Goal: Task Accomplishment & Management: Complete application form

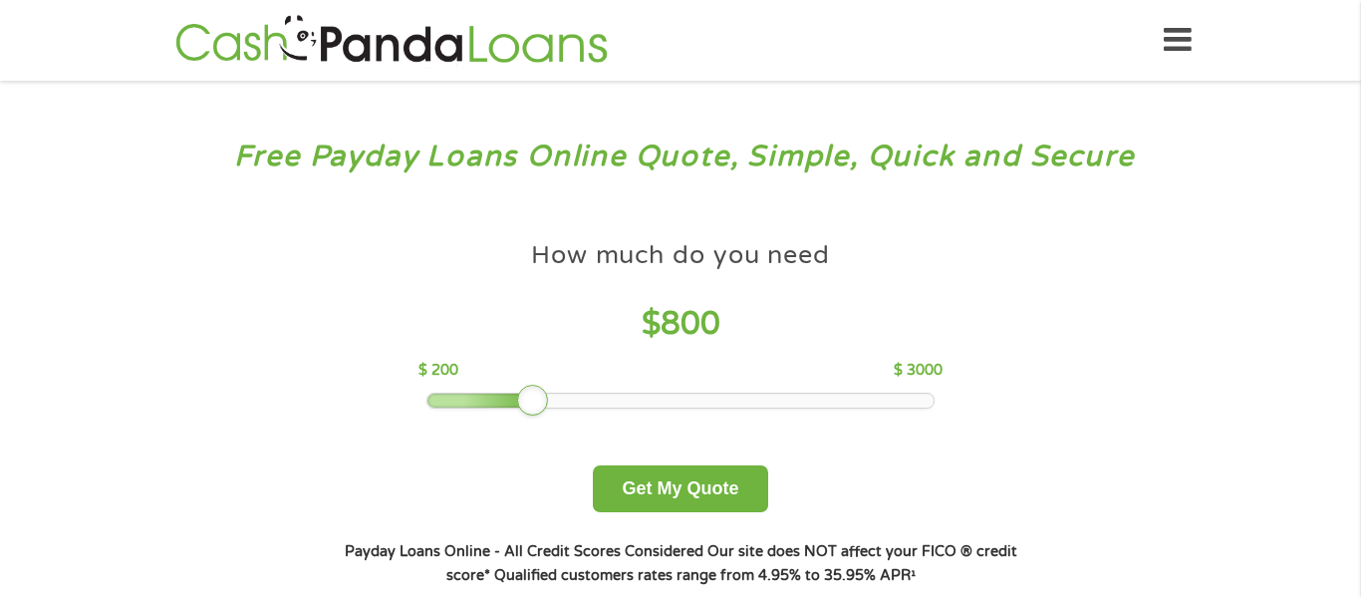
drag, startPoint x: 643, startPoint y: 374, endPoint x: 531, endPoint y: 364, distance: 112.1
click at [531, 364] on div "How much do you need $ 800 $ 200 $ 3000" at bounding box center [680, 319] width 523 height 177
click at [670, 480] on button "Get My Quote" at bounding box center [680, 488] width 174 height 47
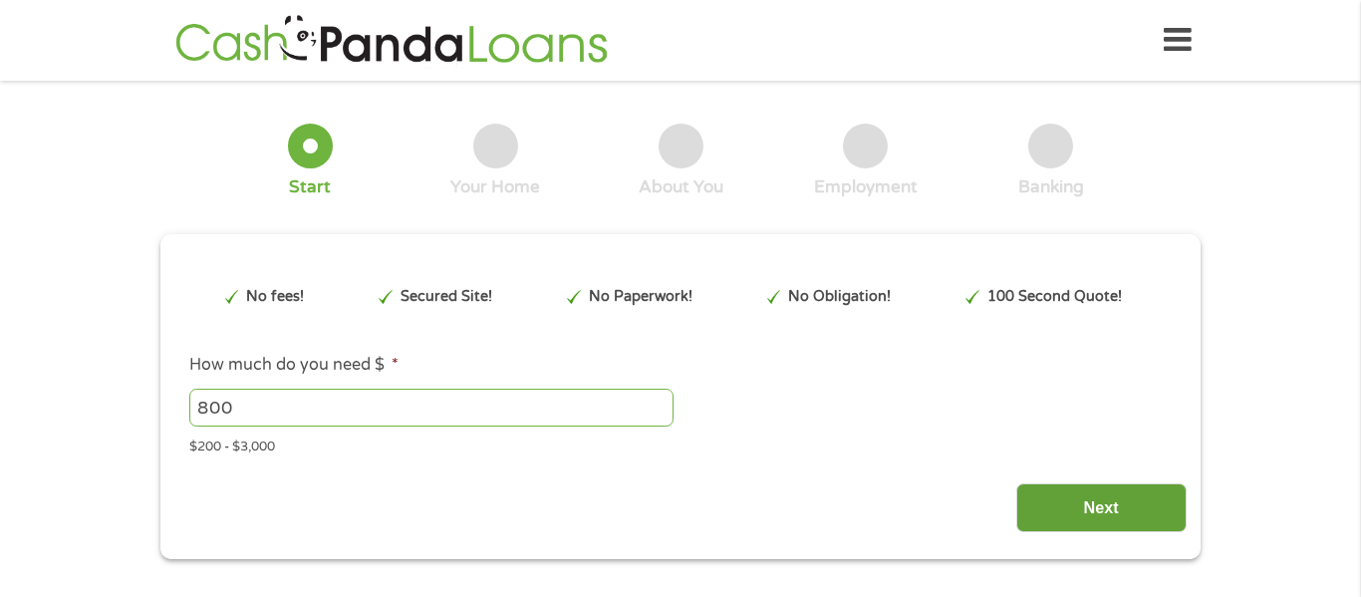
click at [1055, 490] on input "Next" at bounding box center [1102, 507] width 170 height 49
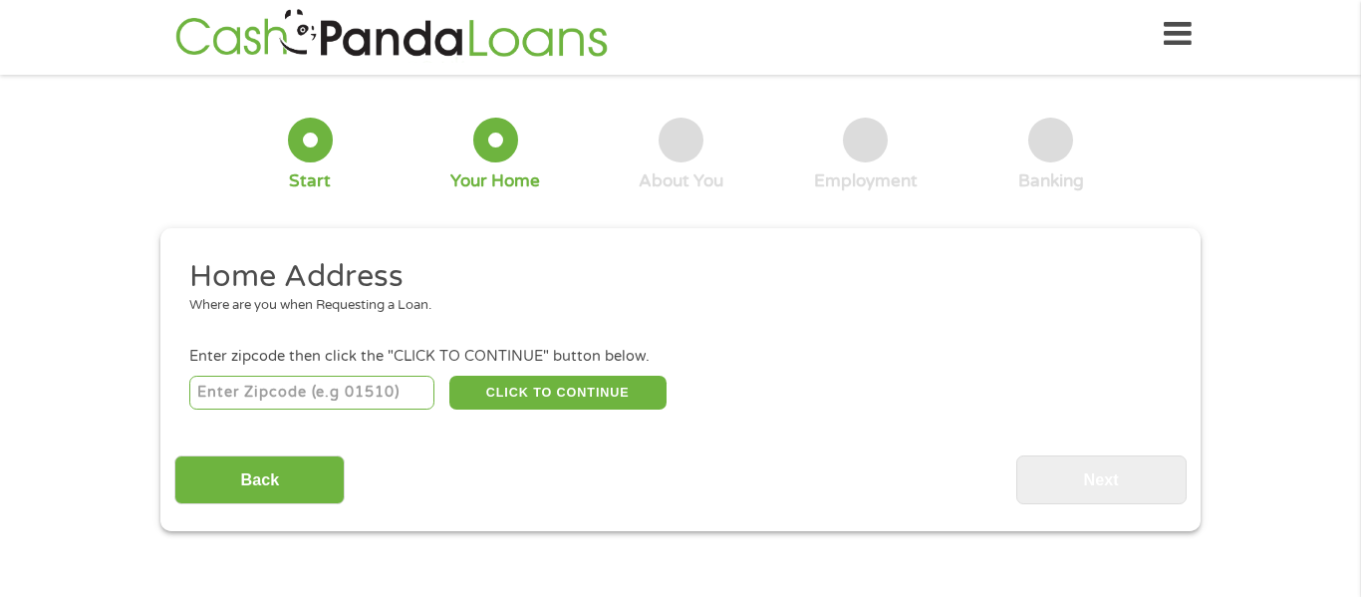
click at [214, 400] on input "number" at bounding box center [312, 393] width 246 height 34
type input "06810"
click at [588, 403] on button "CLICK TO CONTINUE" at bounding box center [557, 393] width 217 height 34
type input "06810"
type input "Danbury"
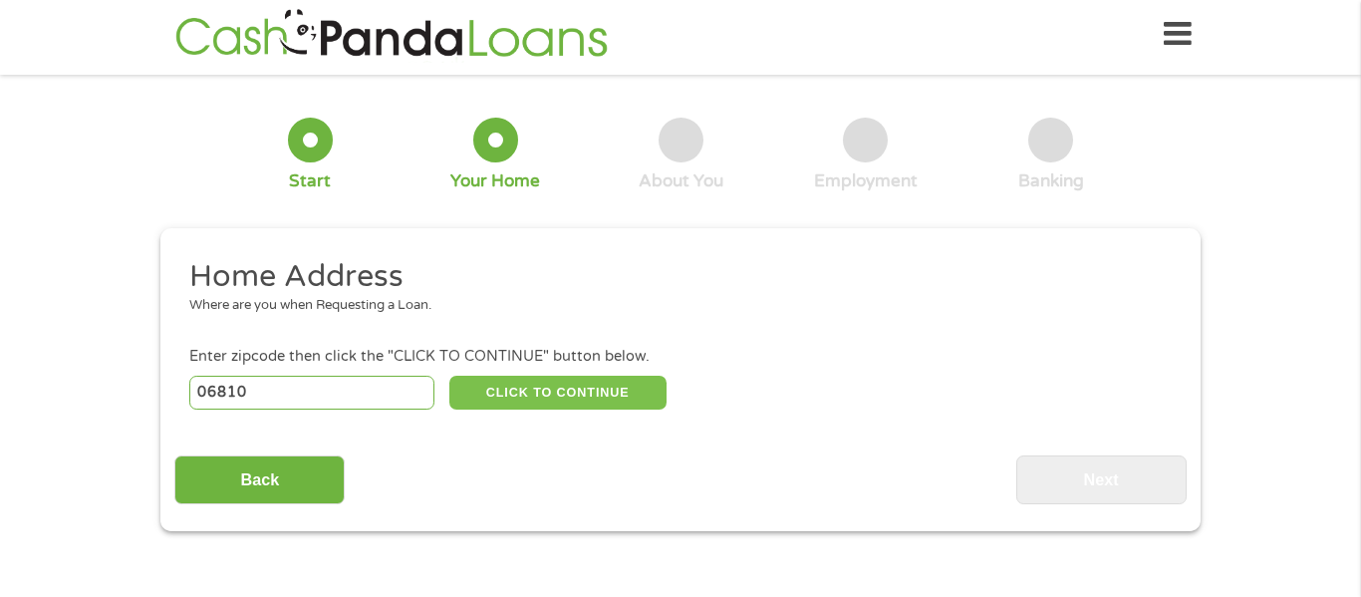
select select "Connecticut"
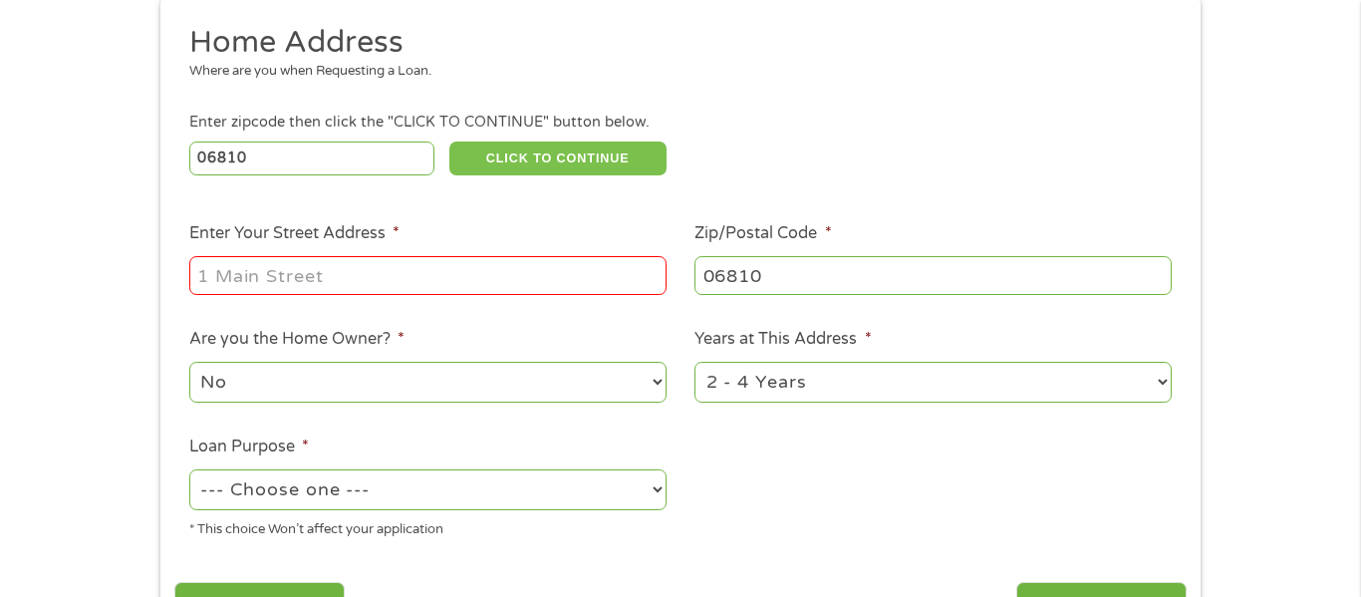
scroll to position [253, 0]
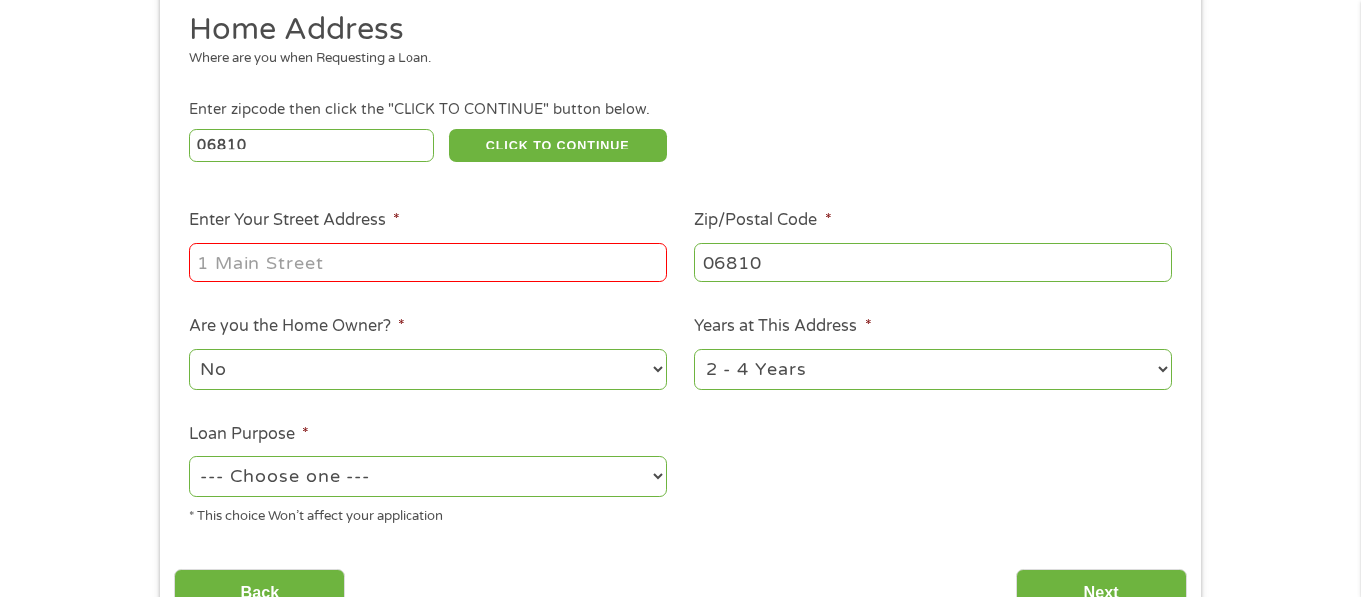
click at [385, 255] on input "Enter Your Street Address *" at bounding box center [427, 262] width 477 height 38
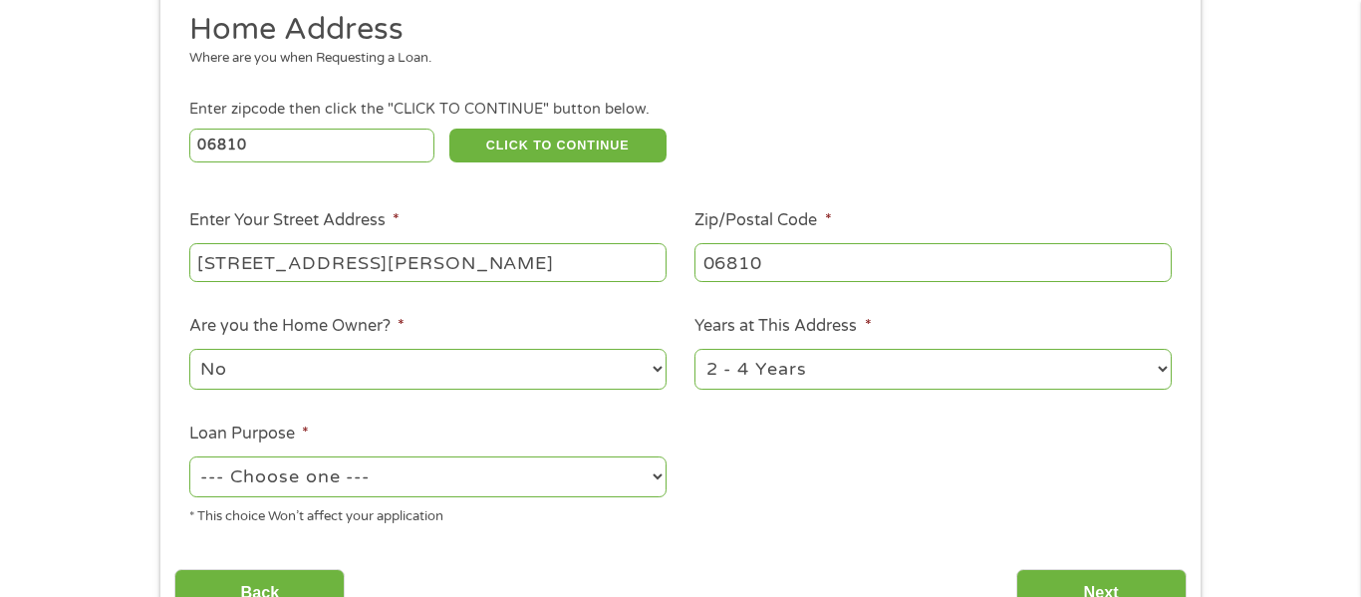
type input "3 Mcdermott Street"
click at [1164, 372] on select "1 Year or less 1 - 2 Years 2 - 4 Years Over 4 Years" at bounding box center [933, 369] width 477 height 41
select select "60months"
click at [695, 351] on select "1 Year or less 1 - 2 Years 2 - 4 Years Over 4 Years" at bounding box center [933, 369] width 477 height 41
click at [663, 484] on select "--- Choose one --- Pay Bills Debt Consolidation Home Improvement Major Purchase…" at bounding box center [427, 476] width 477 height 41
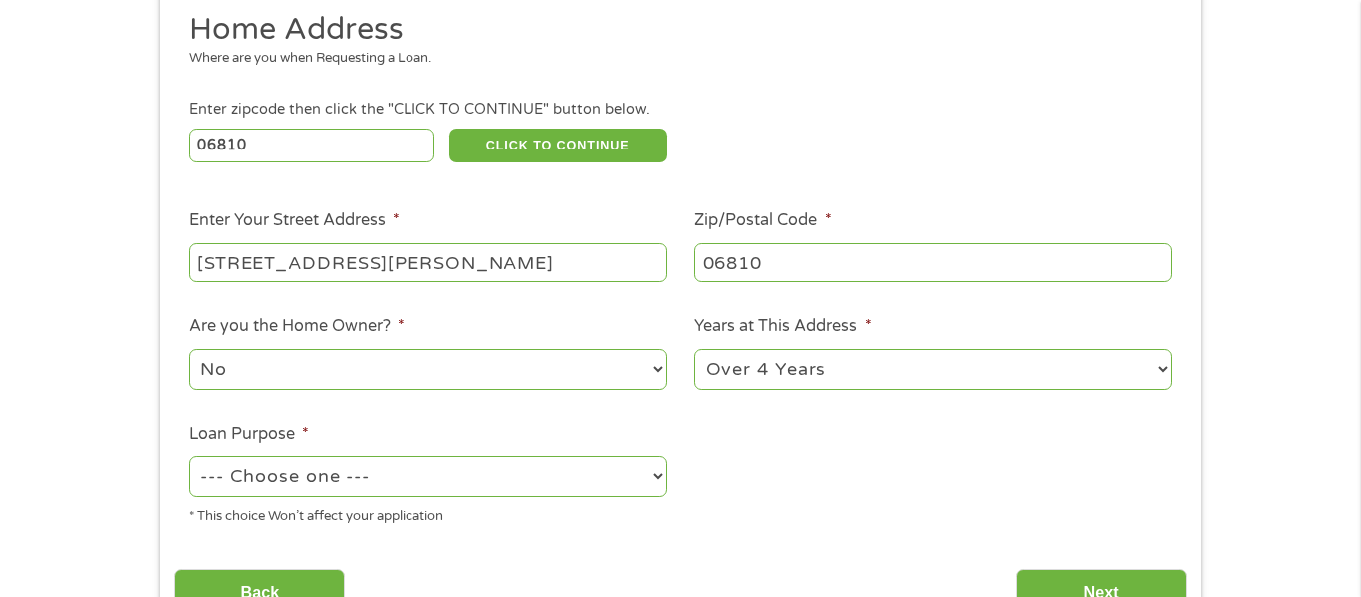
select select "medicalexpenses"
click at [189, 458] on select "--- Choose one --- Pay Bills Debt Consolidation Home Improvement Major Purchase…" at bounding box center [427, 476] width 477 height 41
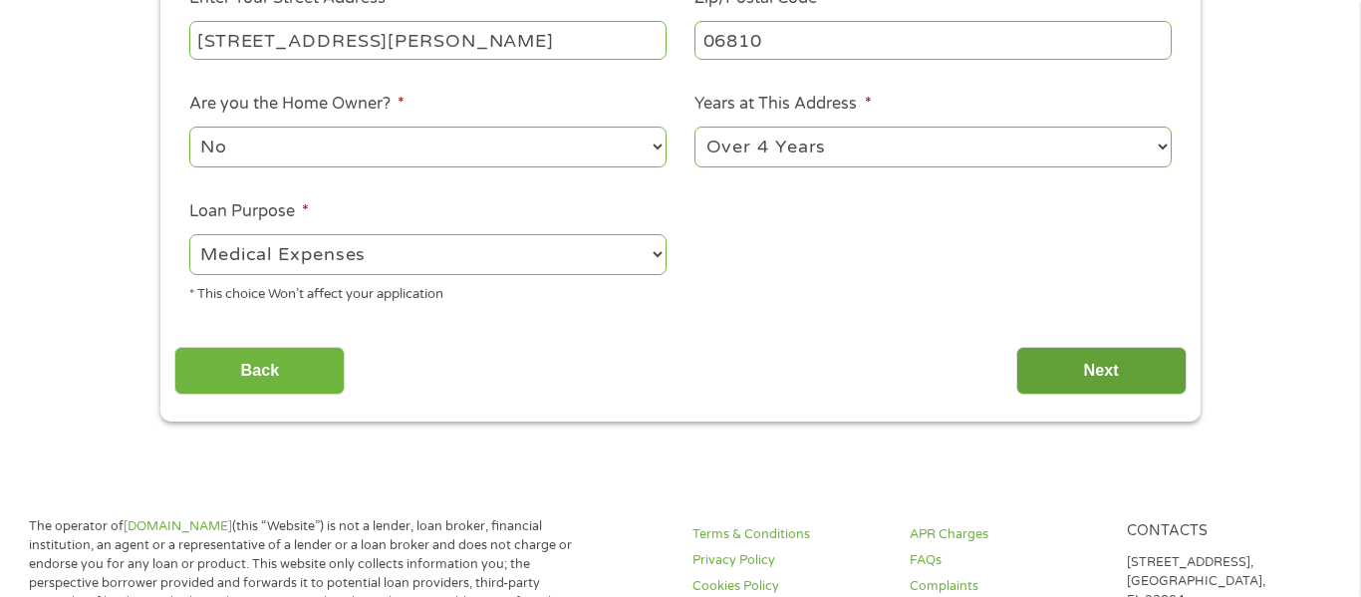
click at [1101, 366] on input "Next" at bounding box center [1102, 371] width 170 height 49
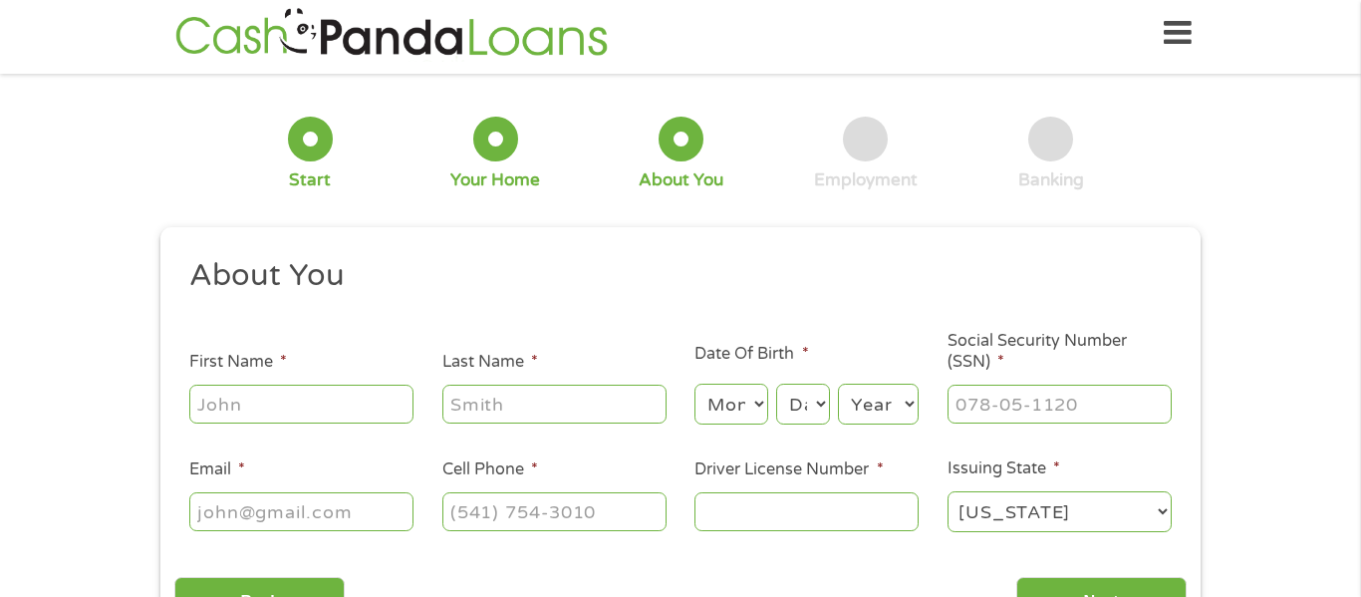
scroll to position [0, 0]
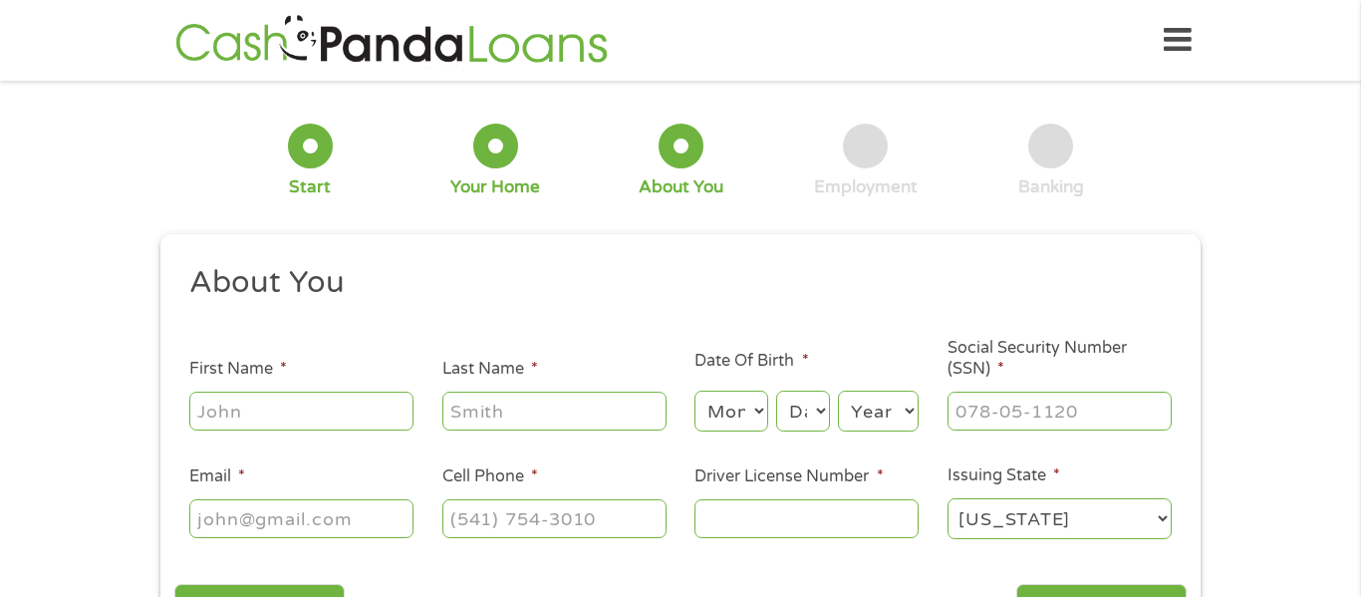
click at [238, 397] on input "First Name *" at bounding box center [301, 411] width 224 height 38
type input "Brian"
click at [543, 409] on input "Last Name *" at bounding box center [554, 411] width 224 height 38
type input "Shukie"
click at [766, 409] on select "Month 1 2 3 4 5 6 7 8 9 10 11 12" at bounding box center [731, 411] width 73 height 41
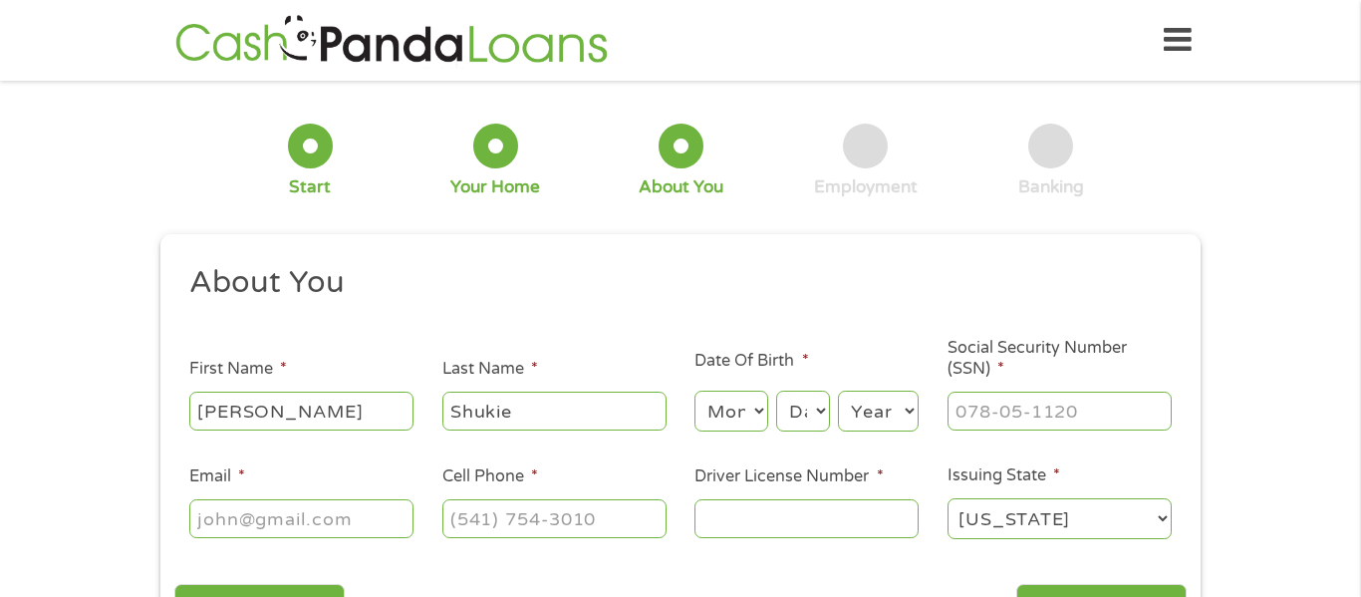
select select "1"
click at [695, 391] on select "Month 1 2 3 4 5 6 7 8 9 10 11 12" at bounding box center [731, 411] width 73 height 41
click at [778, 424] on select "Day 1 2 3 4 5 6 7 8 9 10 11 12 13 14 15 16 17 18 19 20 21 22 23 24 25 26 27 28 …" at bounding box center [803, 411] width 54 height 41
select select "21"
click at [776, 391] on select "Day 1 2 3 4 5 6 7 8 9 10 11 12 13 14 15 16 17 18 19 20 21 22 23 24 25 26 27 28 …" at bounding box center [803, 411] width 54 height 41
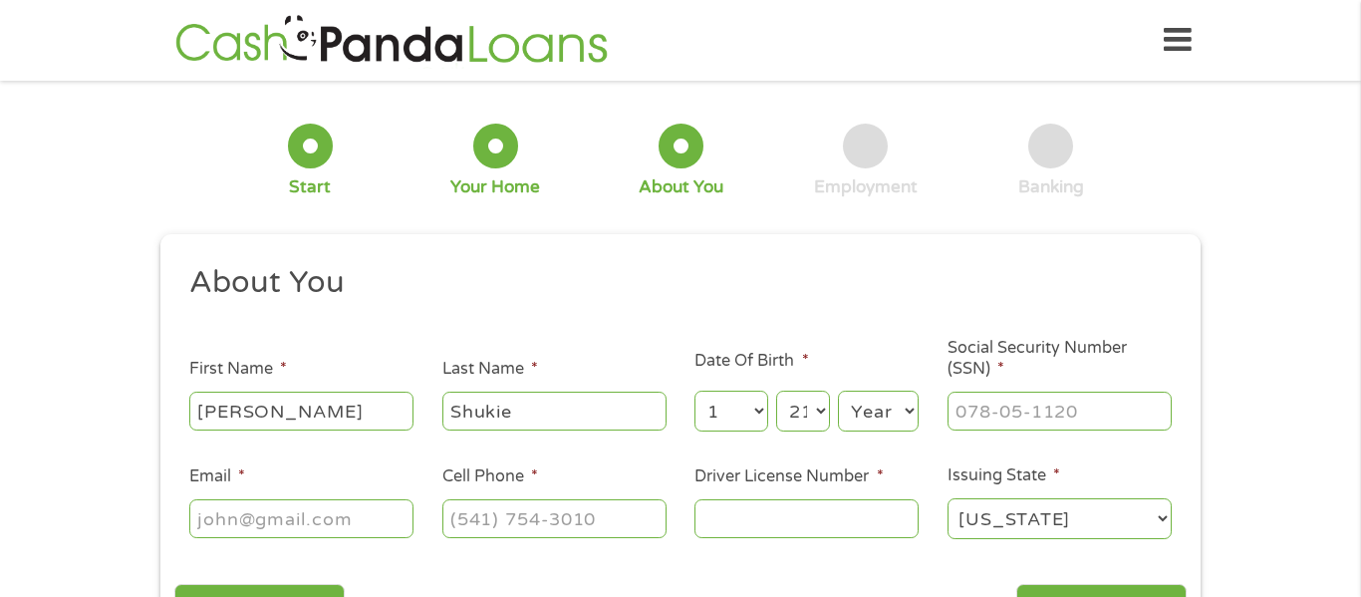
click at [909, 407] on select "Year 2007 2006 2005 2004 2003 2002 2001 2000 1999 1998 1997 1996 1995 1994 1993…" at bounding box center [878, 411] width 81 height 41
select select "1983"
click at [838, 391] on select "Year 2007 2006 2005 2004 2003 2002 2001 2000 1999 1998 1997 1996 1995 1994 1993…" at bounding box center [878, 411] width 81 height 41
click at [992, 413] on input "___-__-____" at bounding box center [1060, 411] width 224 height 38
type input "041-82-3435"
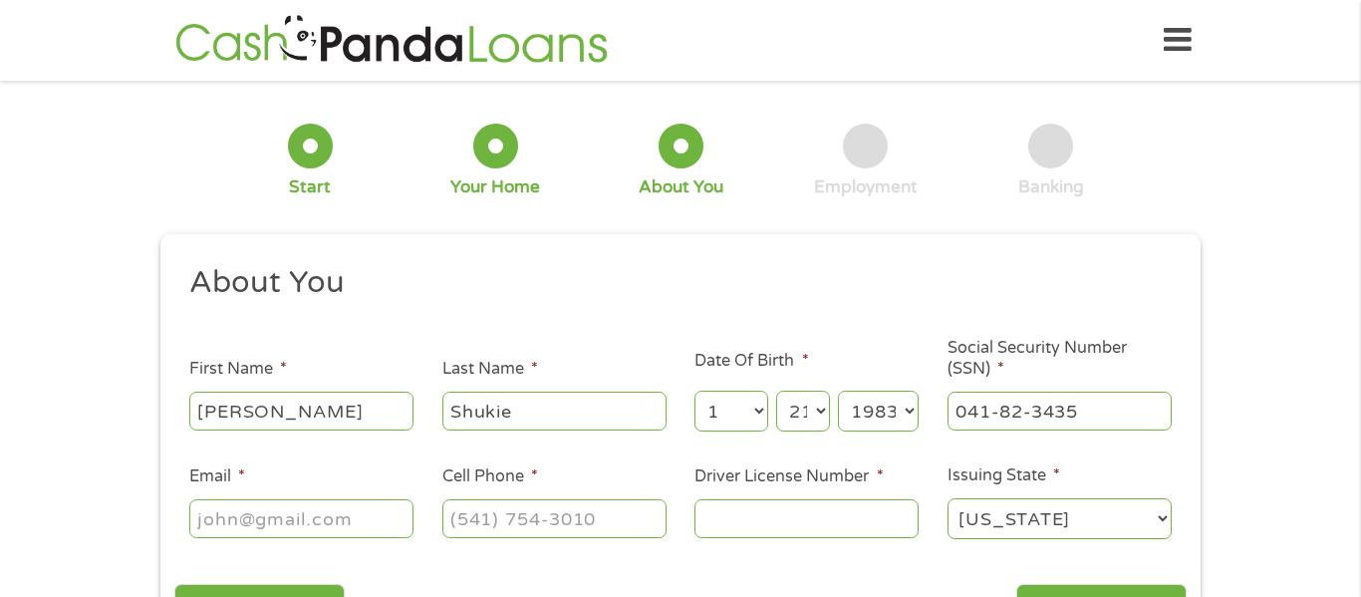
click at [353, 532] on input "Email *" at bounding box center [301, 518] width 224 height 38
type input "shukiebrian@gmail.com"
click at [539, 502] on input "(___) ___-____" at bounding box center [554, 518] width 224 height 38
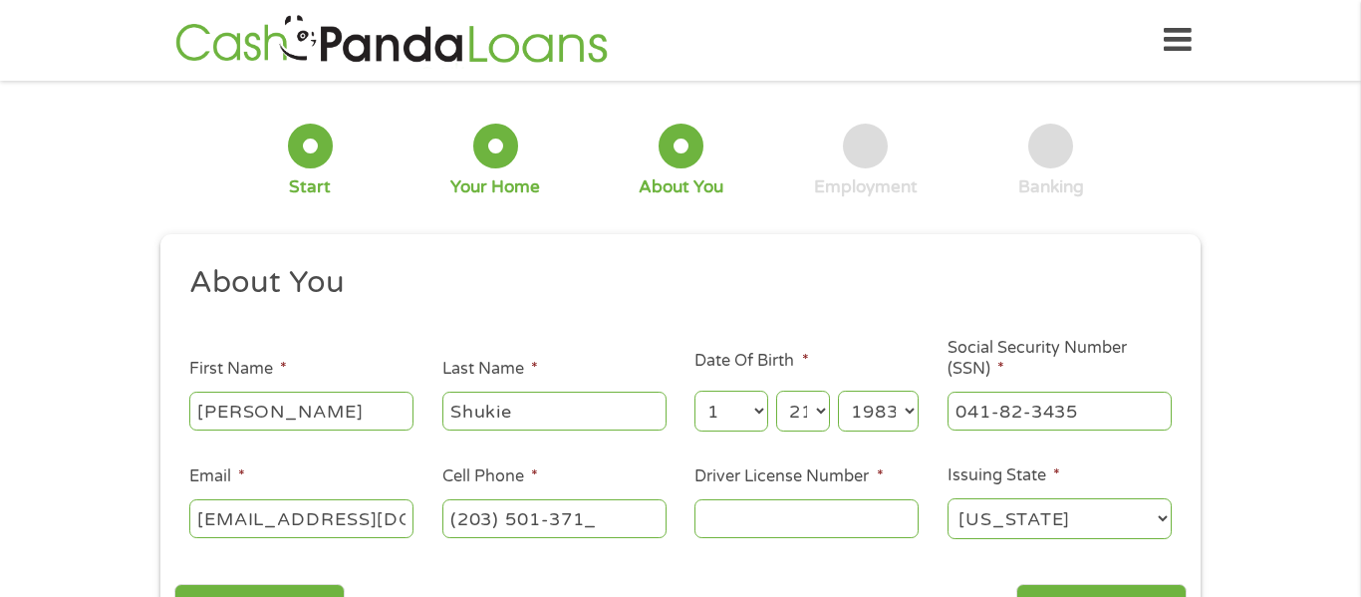
type input "(203) 501-3716"
click at [827, 516] on input "Driver License Number *" at bounding box center [807, 518] width 224 height 38
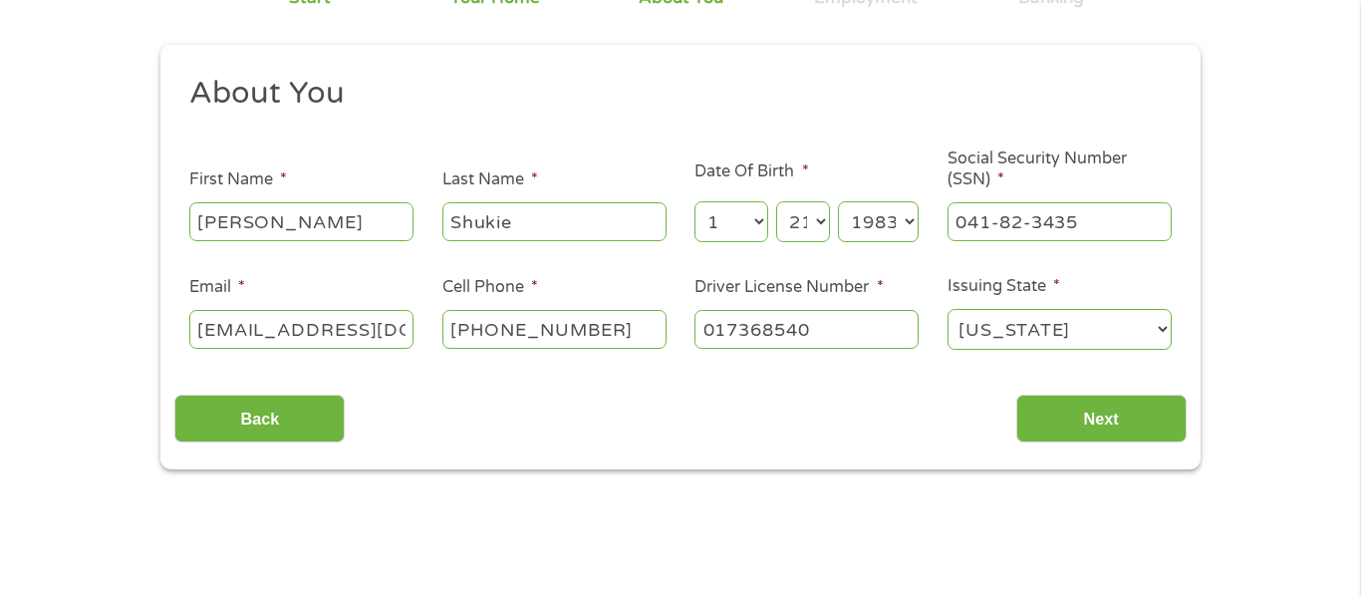
scroll to position [193, 0]
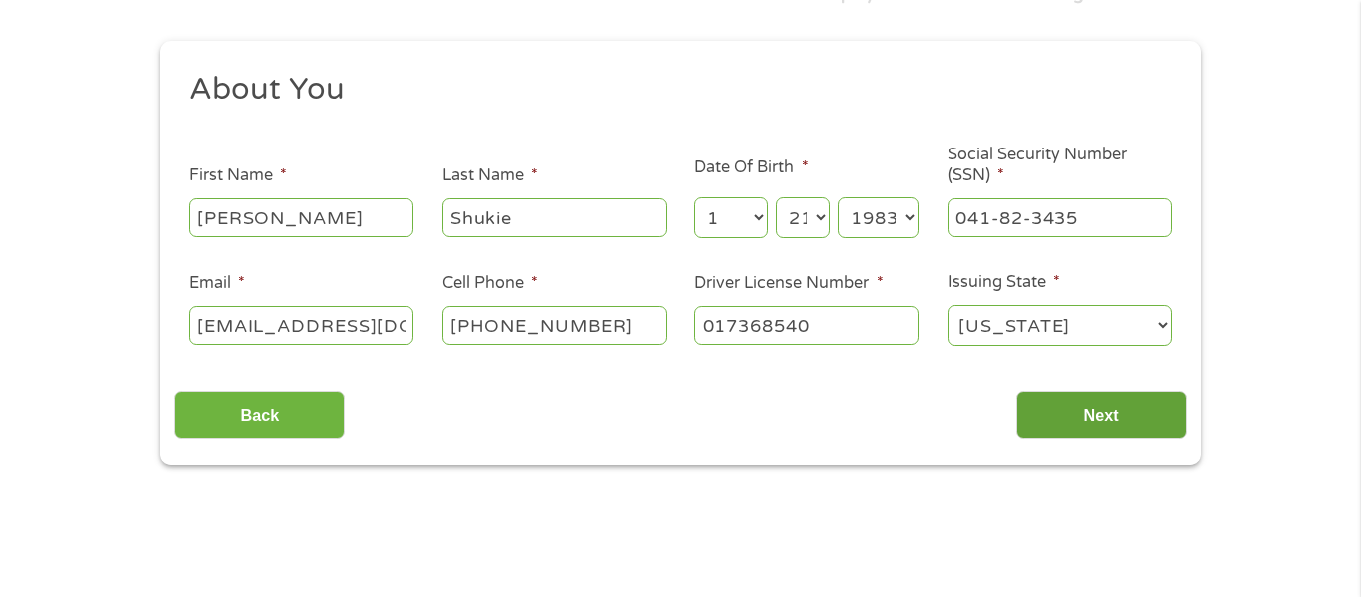
type input "017368540"
click at [1116, 409] on input "Next" at bounding box center [1102, 415] width 170 height 49
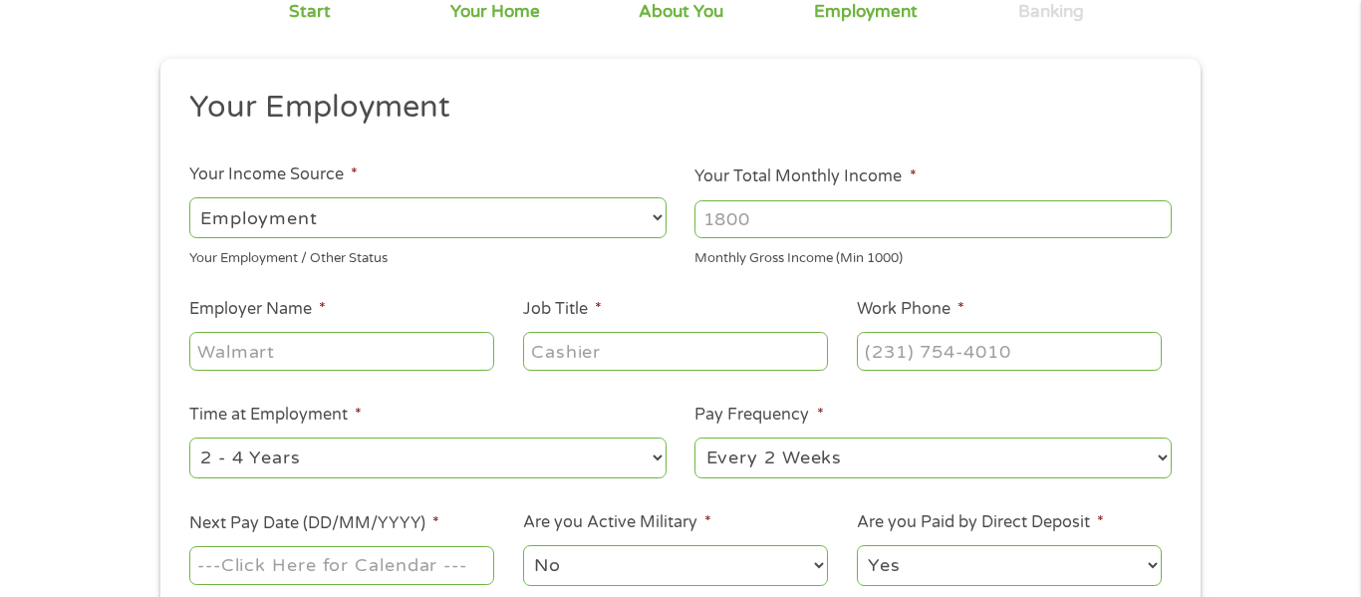
scroll to position [0, 0]
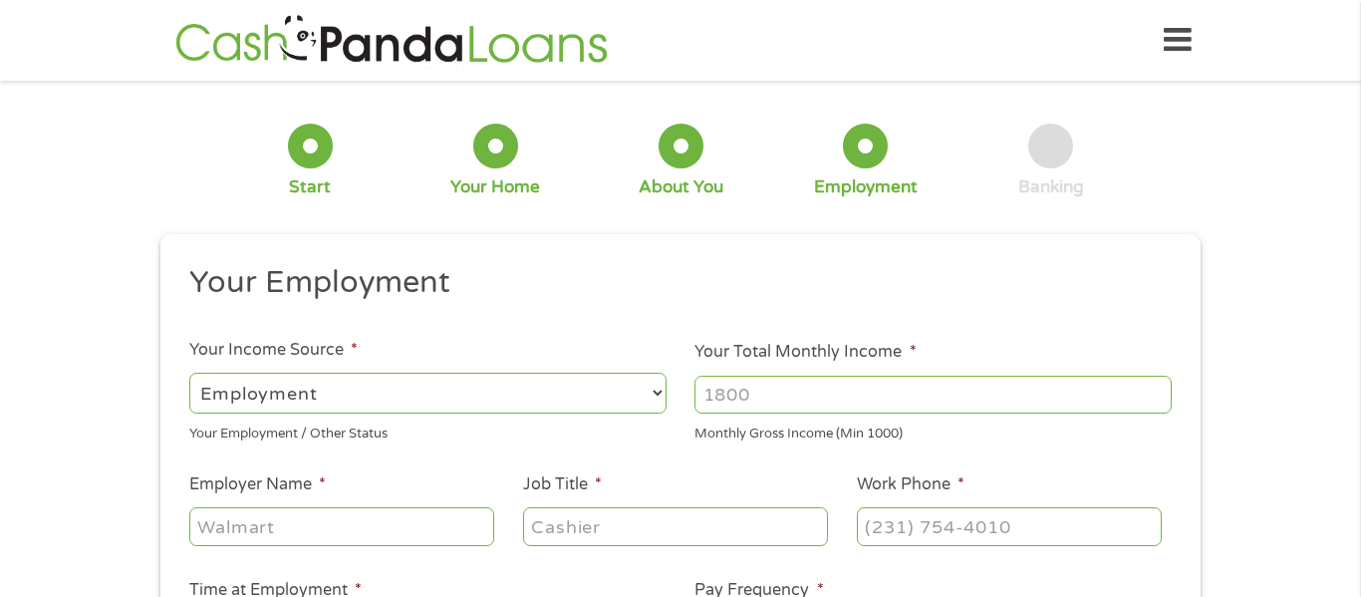
click at [661, 386] on select "--- Choose one --- Employment Self Employed Benefits" at bounding box center [427, 393] width 477 height 41
select select "selfEmployed"
click at [189, 373] on select "--- Choose one --- Employment Self Employed Benefits" at bounding box center [427, 393] width 477 height 41
click at [810, 408] on input "Your Total Monthly Income *" at bounding box center [933, 395] width 477 height 38
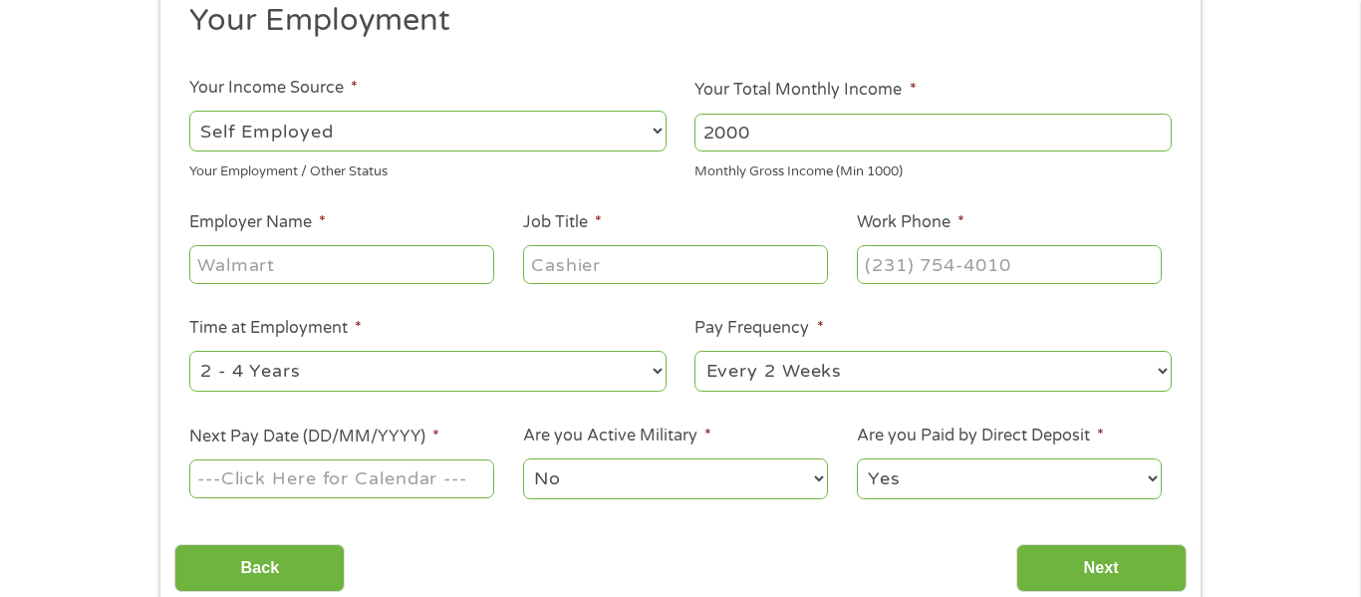
scroll to position [266, 0]
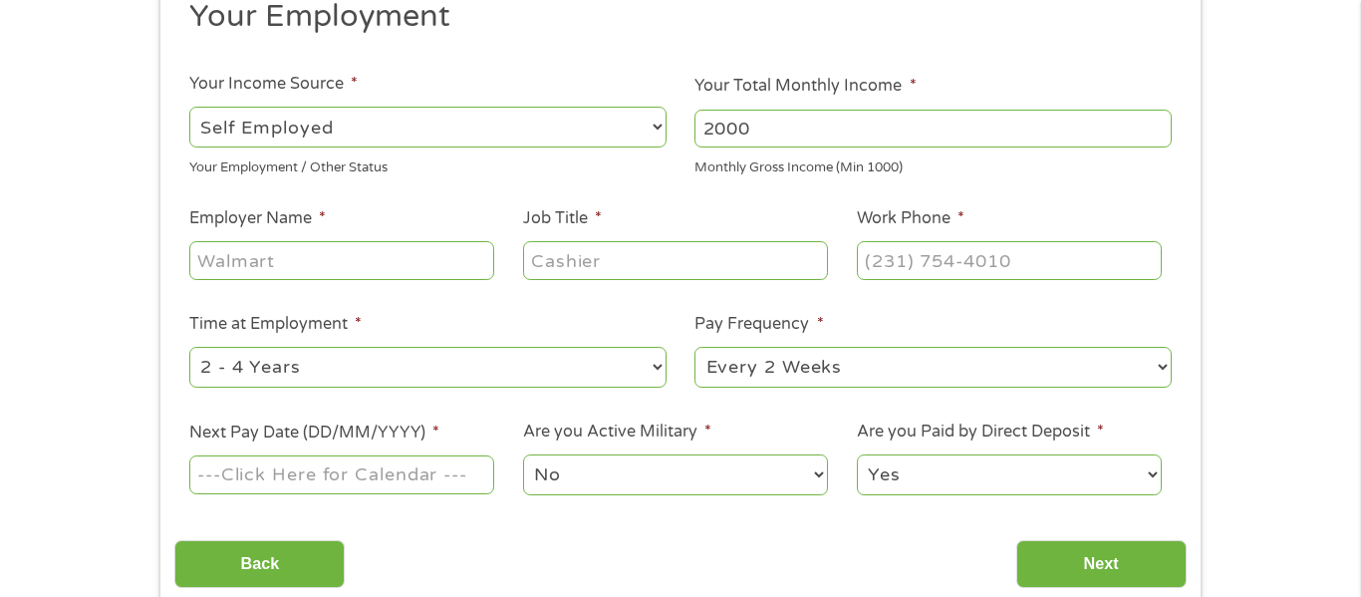
type input "2000"
click at [342, 251] on input "Employer Name *" at bounding box center [341, 260] width 305 height 38
type input "Shukie Holdings"
click at [554, 264] on input "Job Title *" at bounding box center [675, 260] width 305 height 38
type input "Assistant landlord"
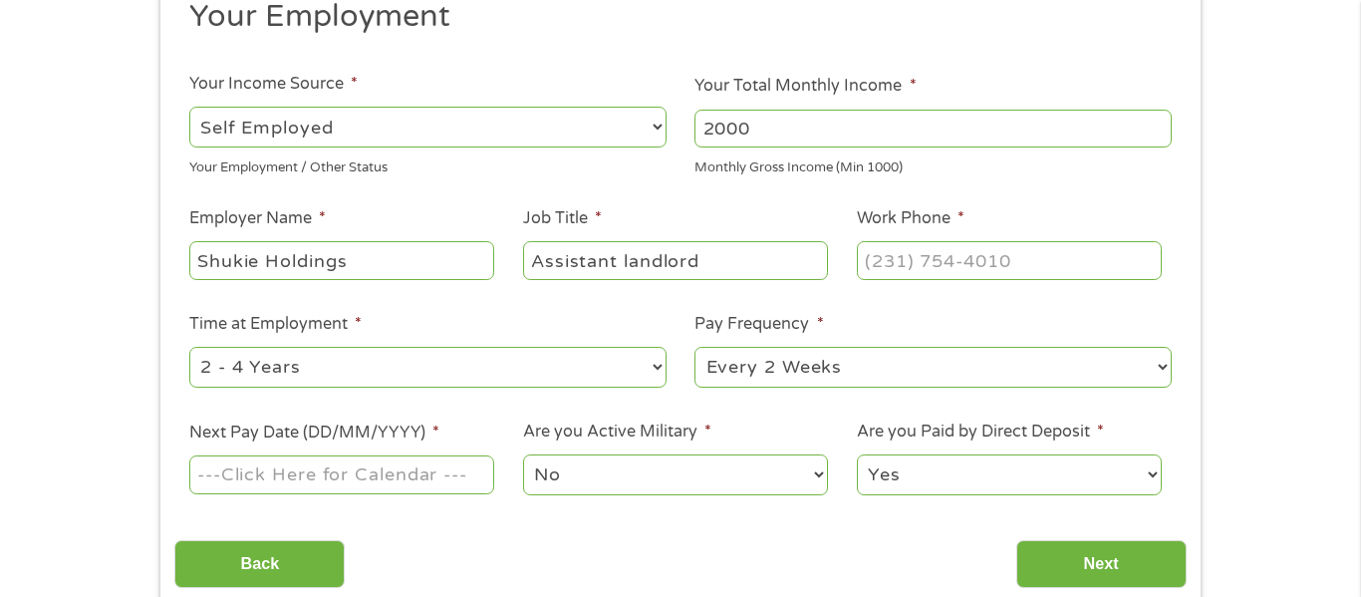
click at [659, 125] on select "--- Choose one --- Employment Self Employed Benefits" at bounding box center [427, 127] width 477 height 41
select select "benefits"
click at [189, 107] on select "--- Choose one --- Employment Self Employed Benefits" at bounding box center [427, 127] width 477 height 41
type input "(203) 501-3716"
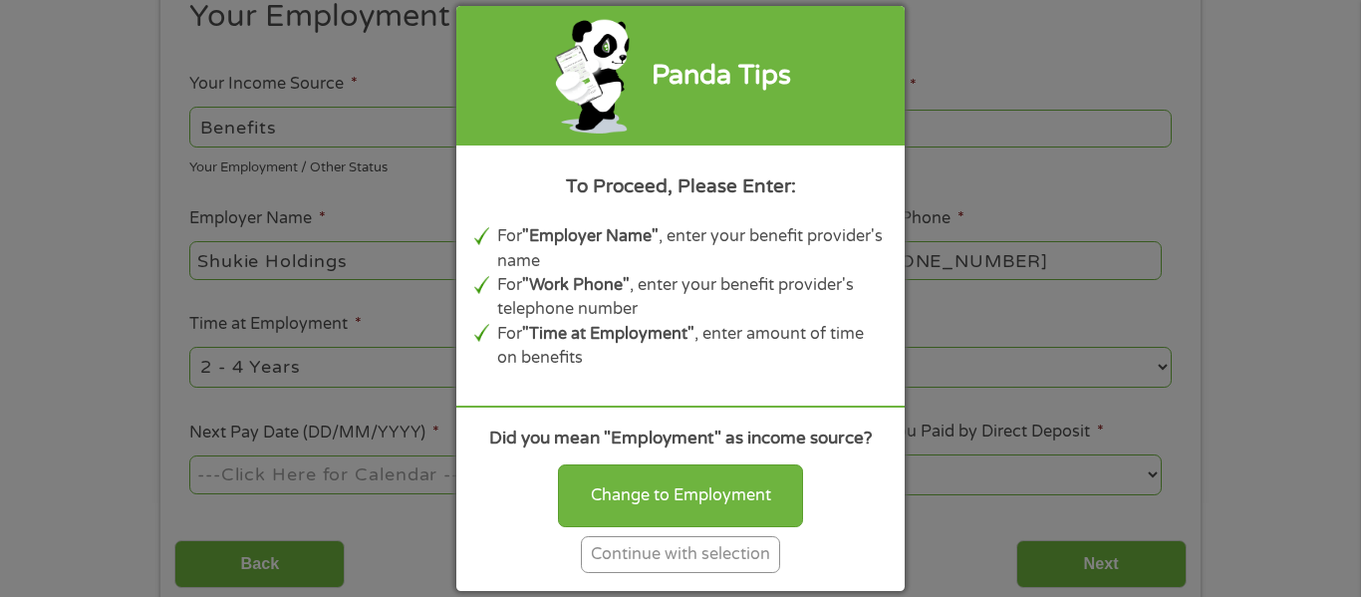
click at [385, 253] on div "Panda Tips To Proceed, Please Enter: For "Employer Name" , enter your benefit p…" at bounding box center [680, 298] width 1361 height 597
click at [306, 235] on div "Panda Tips To Proceed, Please Enter: For "Employer Name" , enter your benefit p…" at bounding box center [680, 298] width 1361 height 597
click at [604, 562] on div "Continue with selection" at bounding box center [680, 554] width 199 height 37
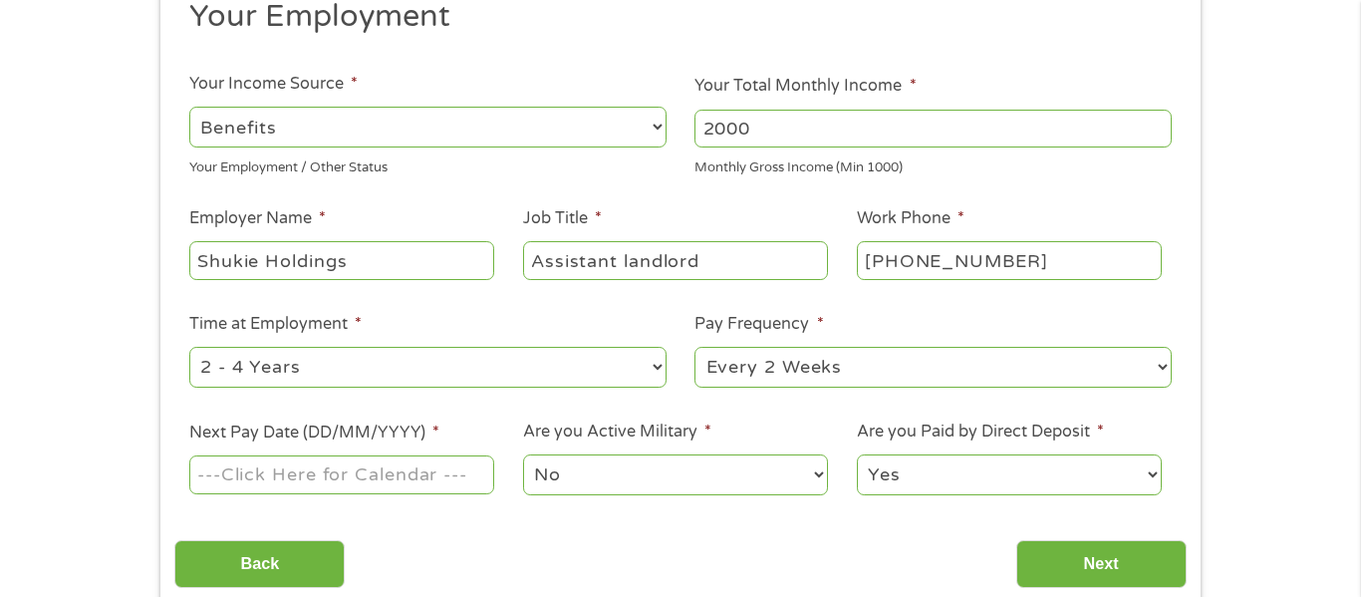
drag, startPoint x: 395, startPoint y: 251, endPoint x: 106, endPoint y: 245, distance: 289.1
click at [106, 245] on div "1 Start 2 Your Home 3 About You 4 Employment 5 Banking 6 This field is hidden w…" at bounding box center [680, 222] width 1361 height 786
click at [719, 254] on input "Assistant landlord" at bounding box center [675, 260] width 305 height 38
type input "Assistant landlor"
drag, startPoint x: 710, startPoint y: 257, endPoint x: 361, endPoint y: 257, distance: 348.8
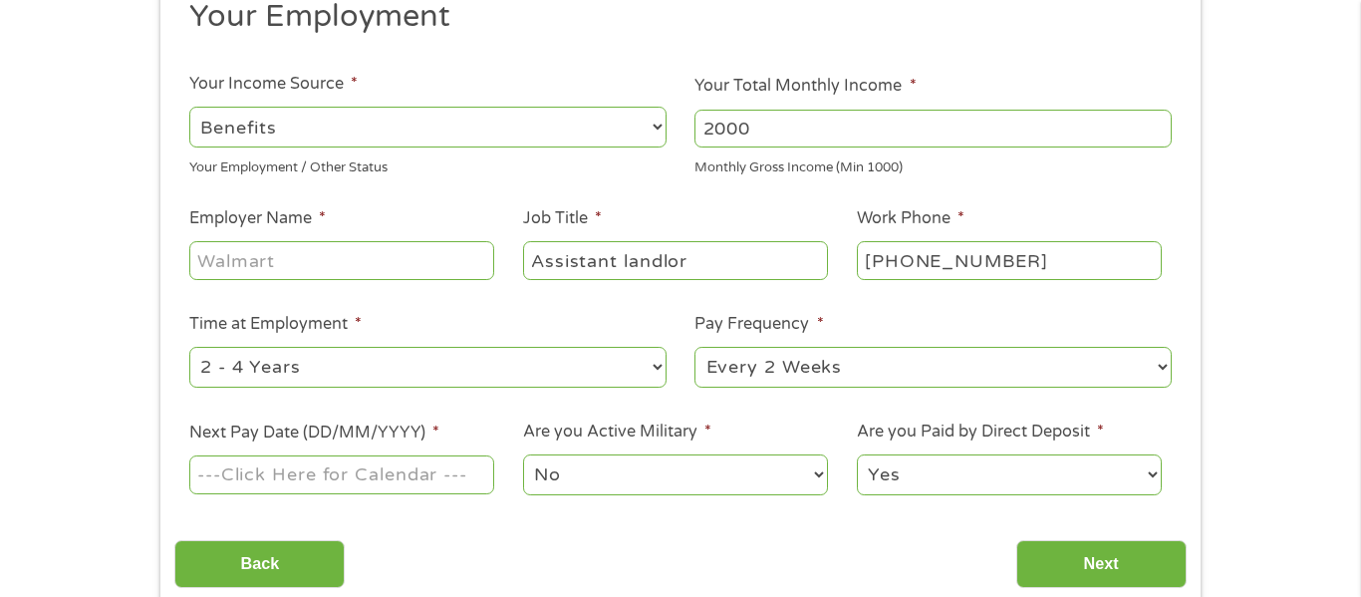
click at [361, 257] on ul "Your Employment Your Income Source * --- Choose one --- Employment Self Employe…" at bounding box center [680, 255] width 1012 height 516
click at [1040, 266] on input "(203) 501-3716" at bounding box center [1009, 260] width 305 height 38
type input "(203) 501-371_"
click at [313, 268] on input "Employer Name *" at bounding box center [341, 260] width 305 height 38
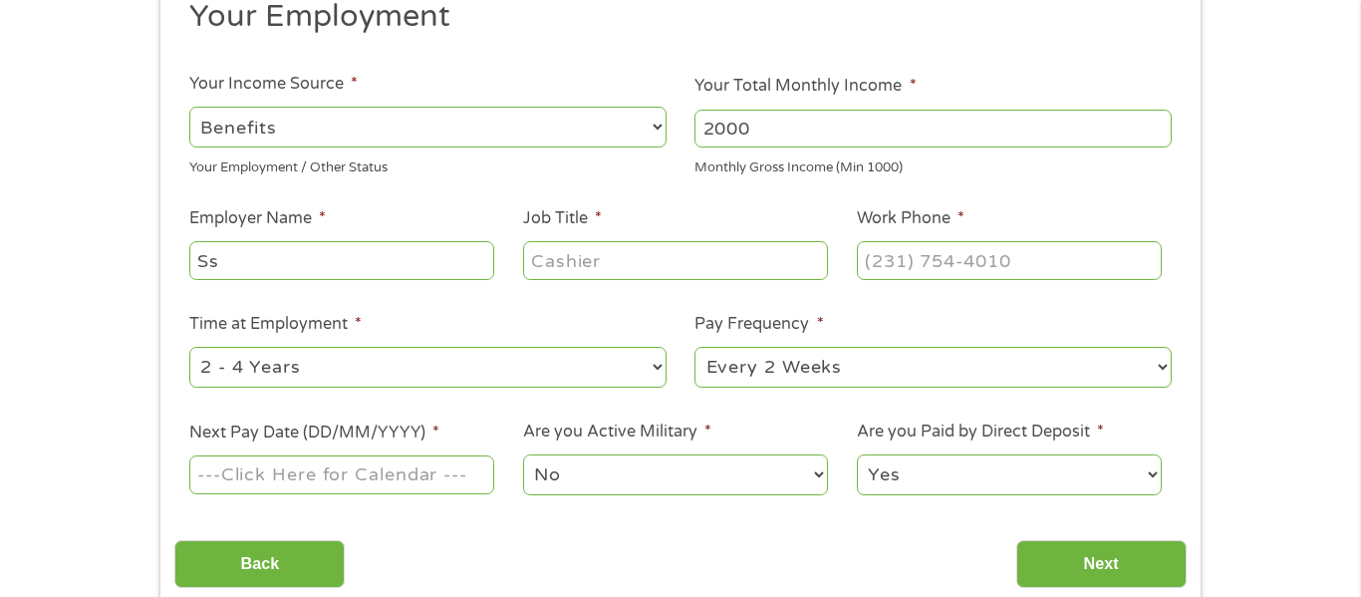
type input "S"
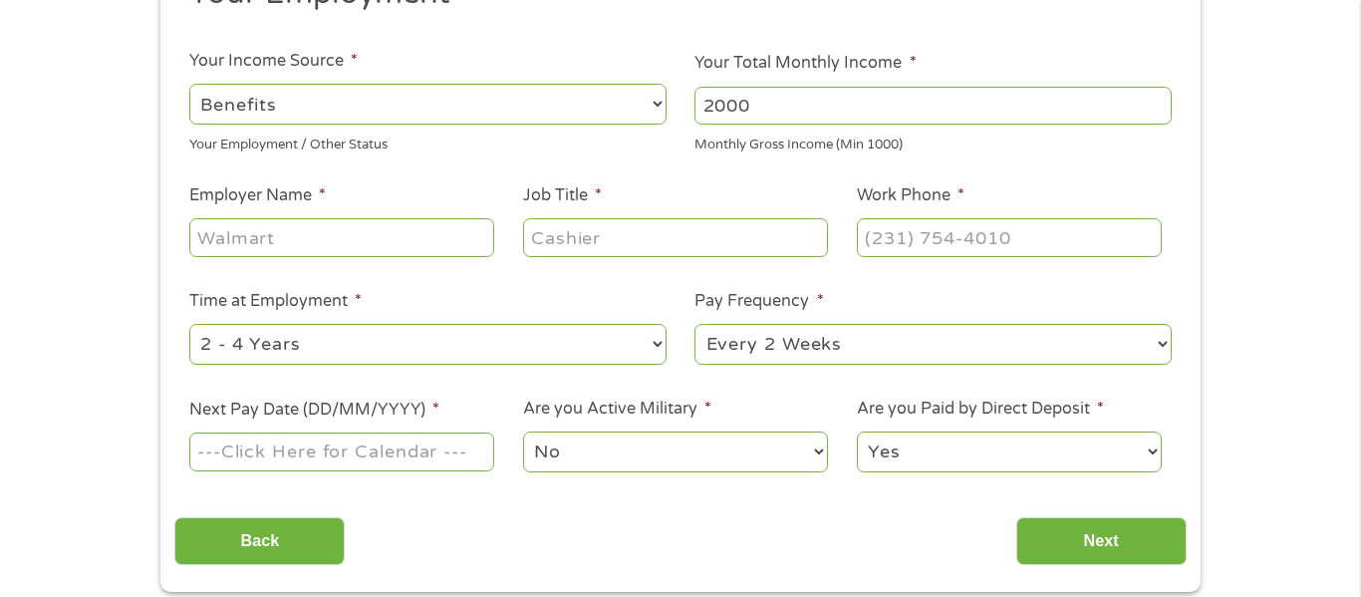
scroll to position [281, 0]
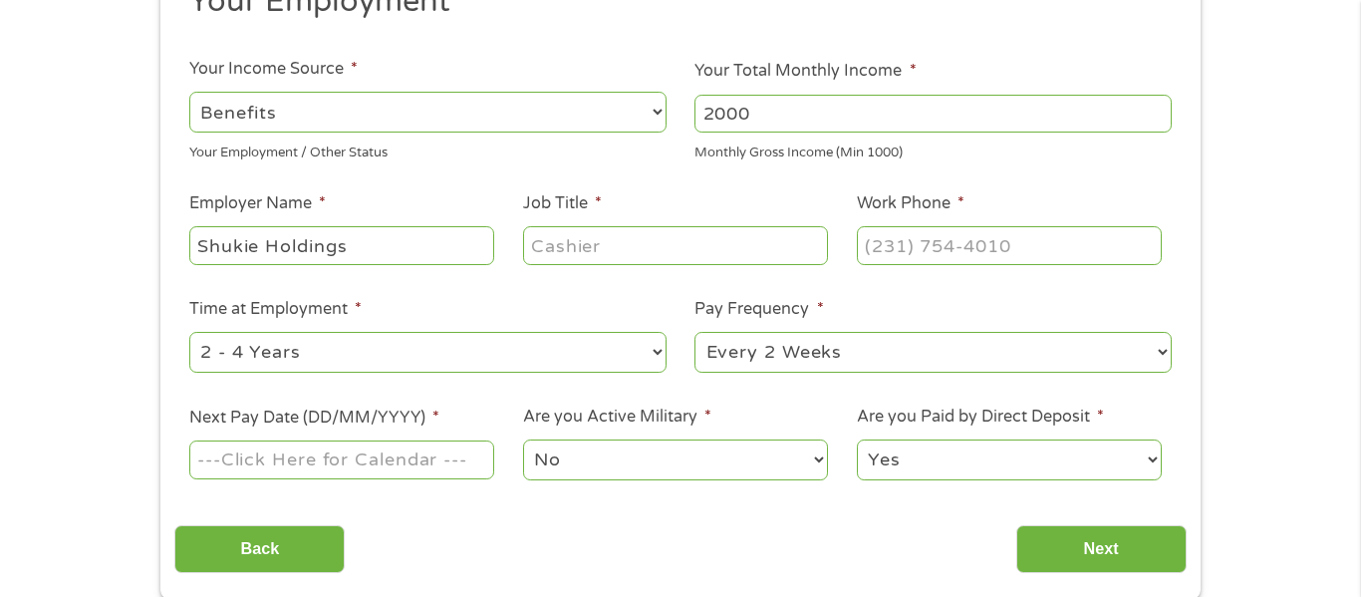
type input "Shukie Holdings"
click at [660, 116] on select "--- Choose one --- Employment Self Employed Benefits" at bounding box center [427, 112] width 477 height 41
select select "selfEmployed"
click at [189, 92] on select "--- Choose one --- Employment Self Employed Benefits" at bounding box center [427, 112] width 477 height 41
click at [649, 243] on input "Job Title *" at bounding box center [675, 245] width 305 height 38
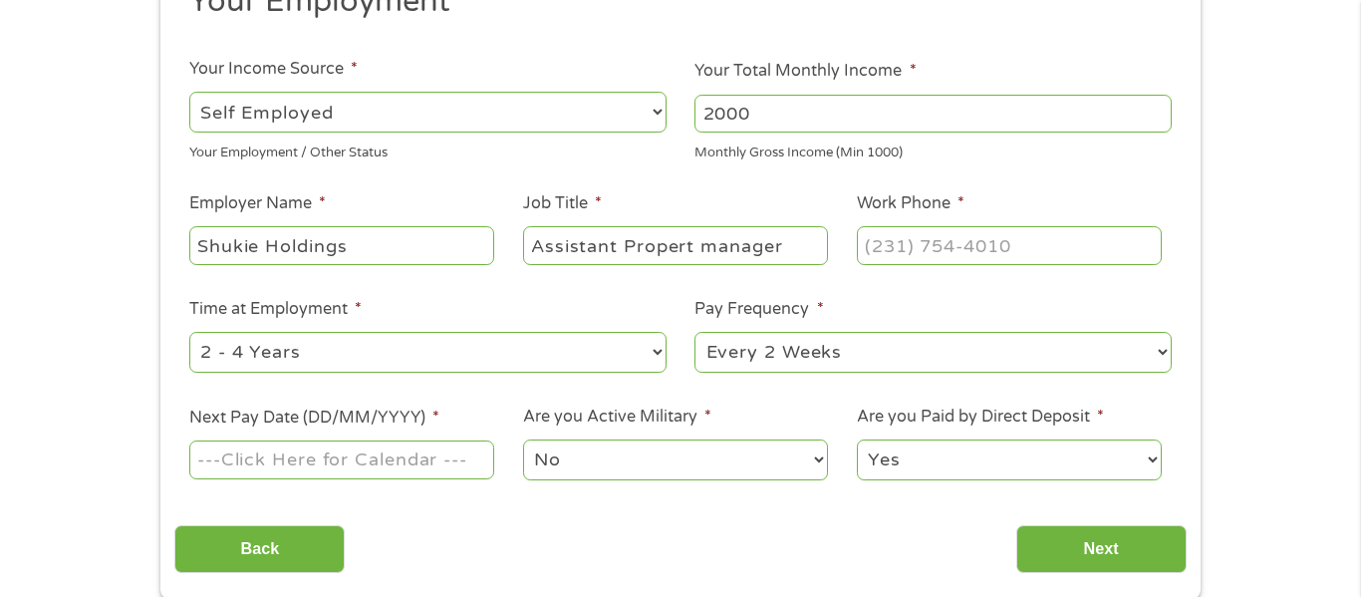
click at [695, 239] on input "Assistant Propert manager" at bounding box center [675, 245] width 305 height 38
type input "Assistant Propertymanager"
click at [905, 253] on input "(___) ___-____" at bounding box center [1009, 245] width 305 height 38
type input "(203) 501-3716"
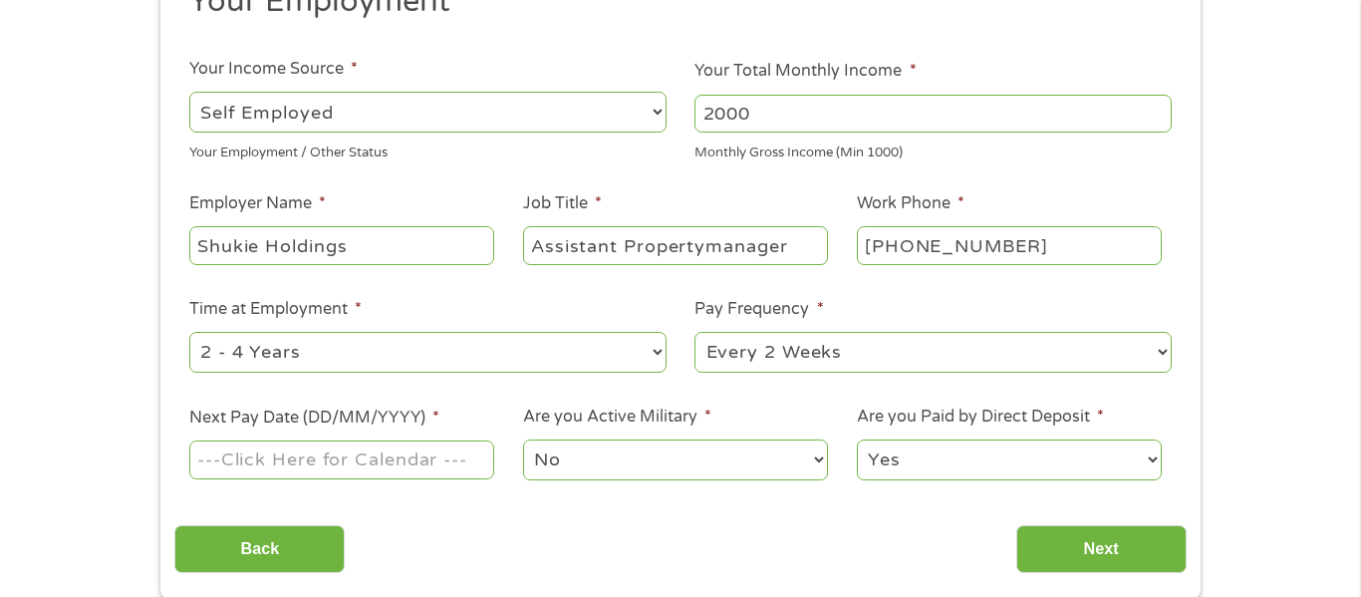
click at [668, 347] on li "Time at Employment * --- Choose one --- 1 Year or less 1 - 2 Years 2 - 4 Years …" at bounding box center [427, 336] width 506 height 79
click at [666, 348] on select "--- Choose one --- 1 Year or less 1 - 2 Years 2 - 4 Years Over 4 Years" at bounding box center [427, 352] width 477 height 41
select select "60months"
click at [189, 332] on select "--- Choose one --- 1 Year or less 1 - 2 Years 2 - 4 Years Over 4 Years" at bounding box center [427, 352] width 477 height 41
click at [1166, 359] on select "--- Choose one --- Every 2 Weeks Every Week Monthly Semi-Monthly" at bounding box center [933, 352] width 477 height 41
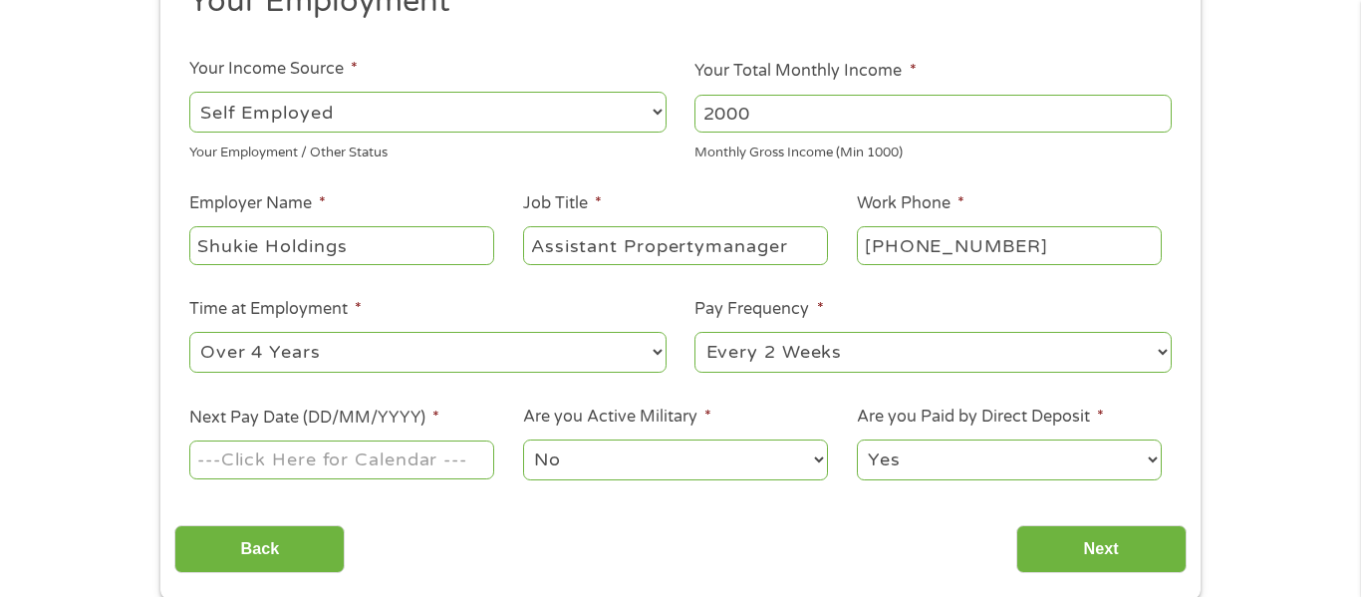
select select "monthly"
click at [695, 332] on select "--- Choose one --- Every 2 Weeks Every Week Monthly Semi-Monthly" at bounding box center [933, 352] width 477 height 41
click at [443, 458] on input "Next Pay Date (DD/MM/YYYY) *" at bounding box center [341, 460] width 305 height 38
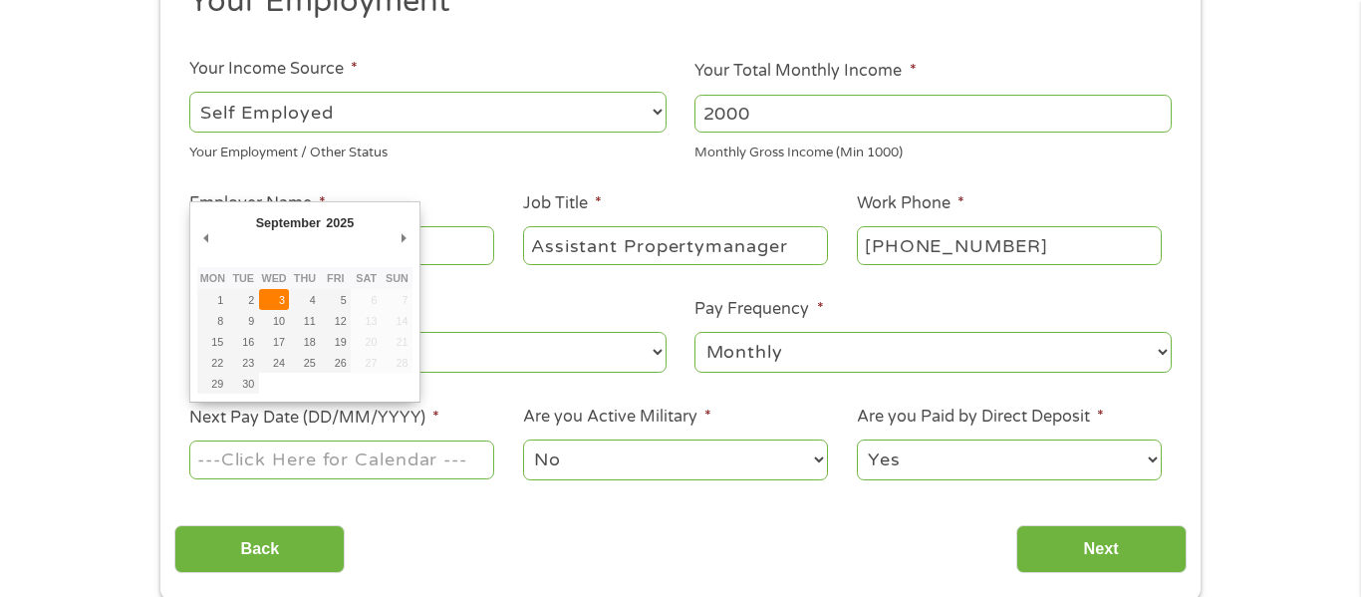
type input "03/09/2025"
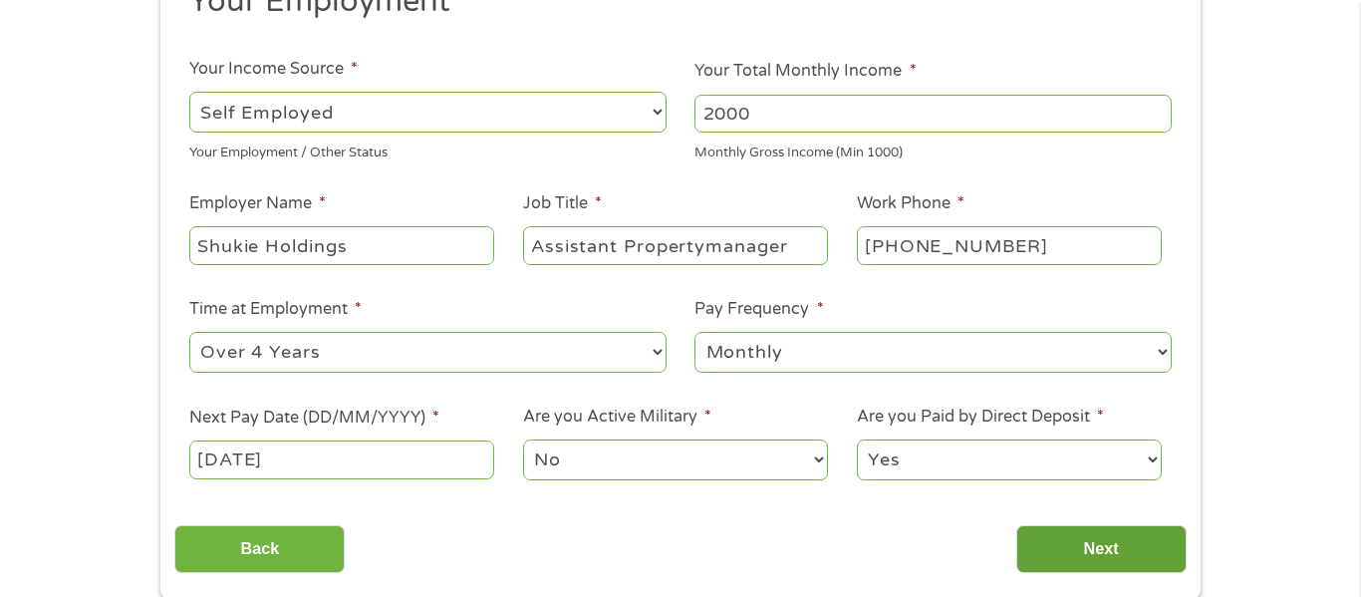
click at [1089, 558] on input "Next" at bounding box center [1102, 549] width 170 height 49
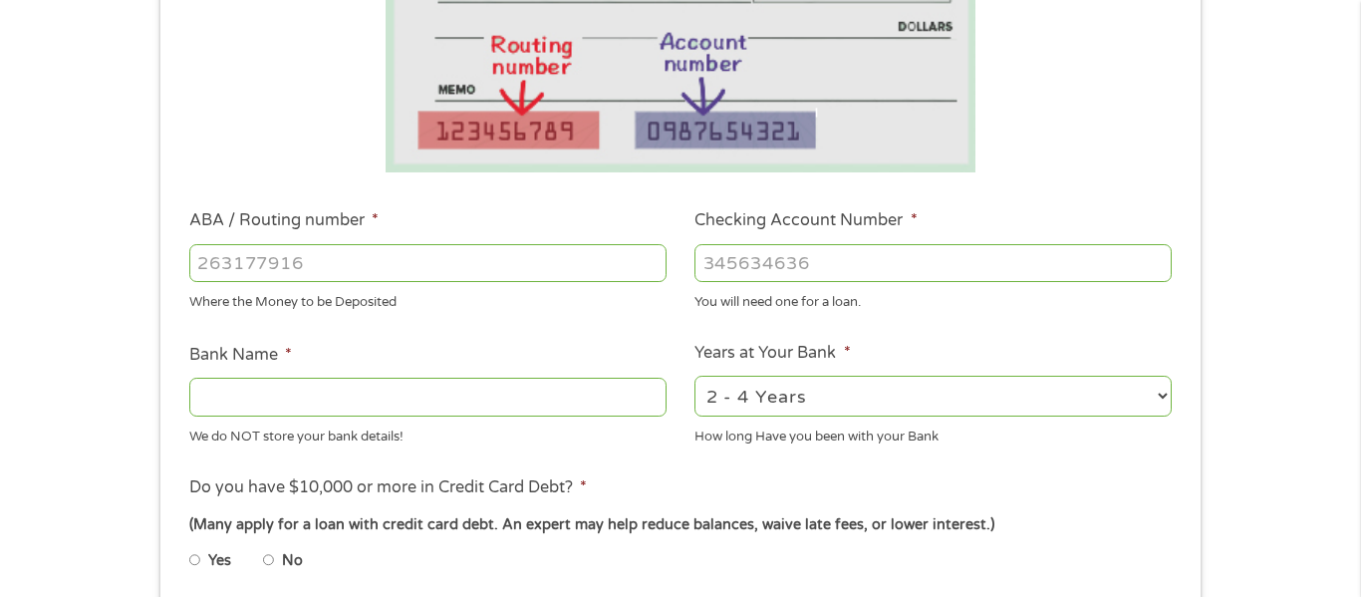
scroll to position [442, 0]
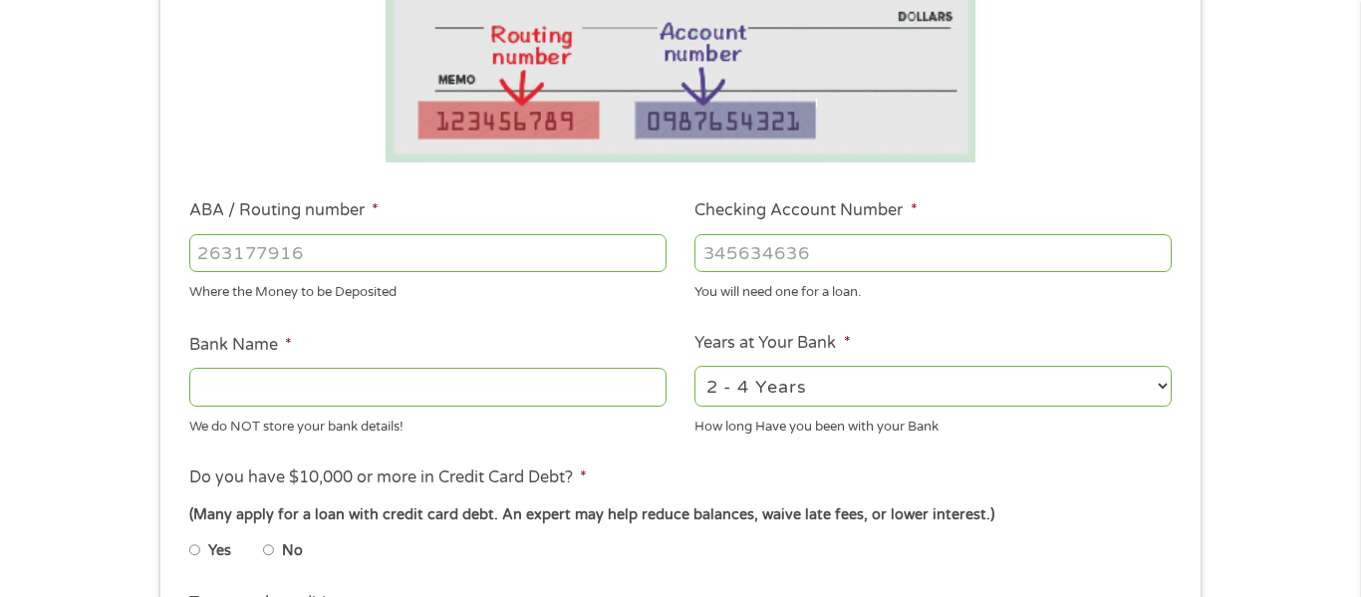
click at [440, 260] on input "ABA / Routing number *" at bounding box center [427, 253] width 477 height 38
type input "011900571"
type input "BANK OF AMERICA NA"
type input "011900571"
click at [861, 255] on input "Checking Account Number *" at bounding box center [933, 253] width 477 height 38
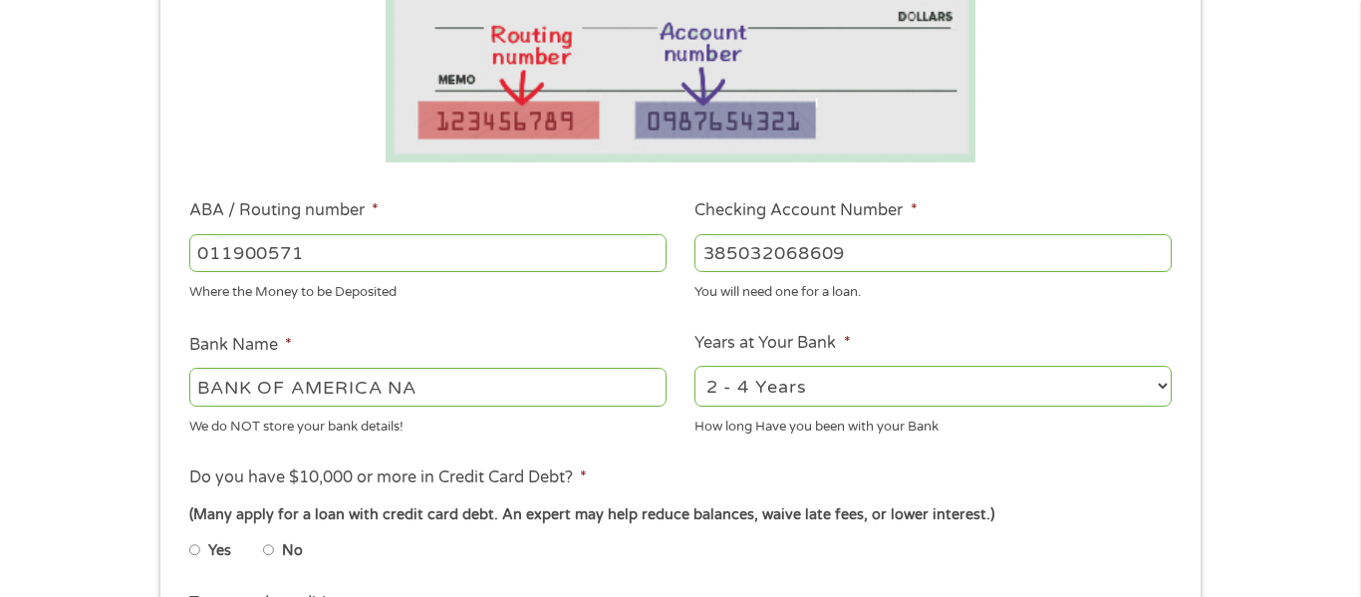
type input "385032068609"
click at [1159, 374] on select "2 - 4 Years 6 - 12 Months 1 - 2 Years Over 4 Years" at bounding box center [933, 386] width 477 height 41
select select "60months"
click at [695, 366] on select "2 - 4 Years 6 - 12 Months 1 - 2 Years Over 4 Years" at bounding box center [933, 386] width 477 height 41
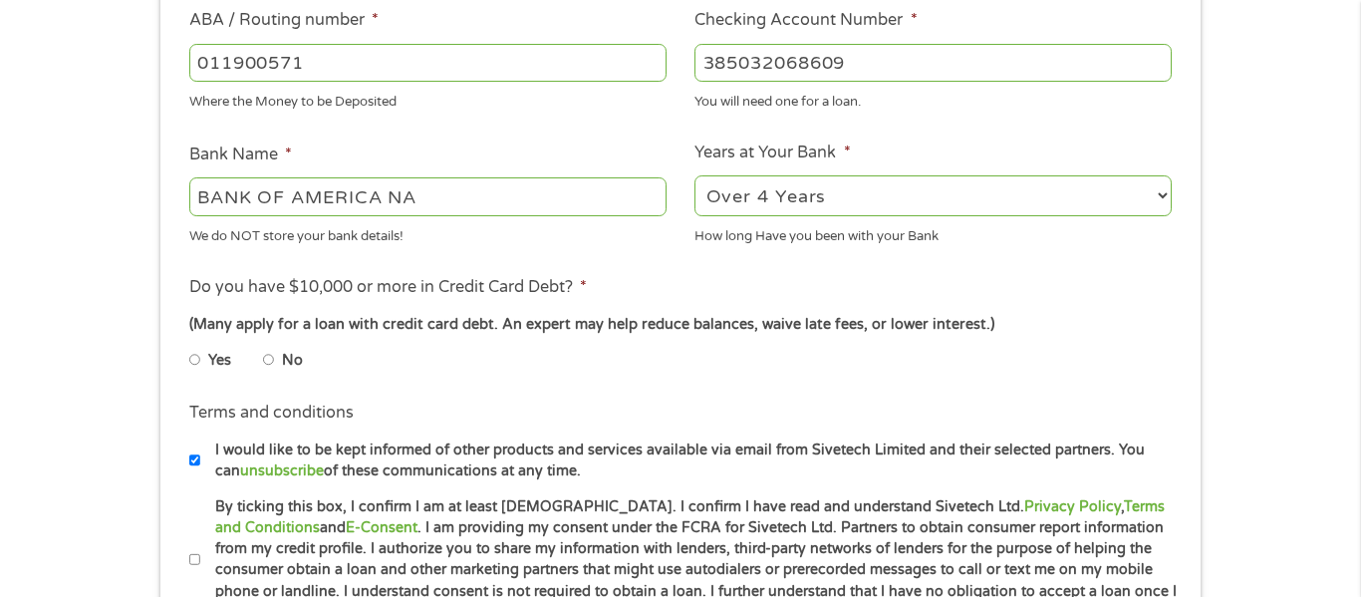
scroll to position [646, 0]
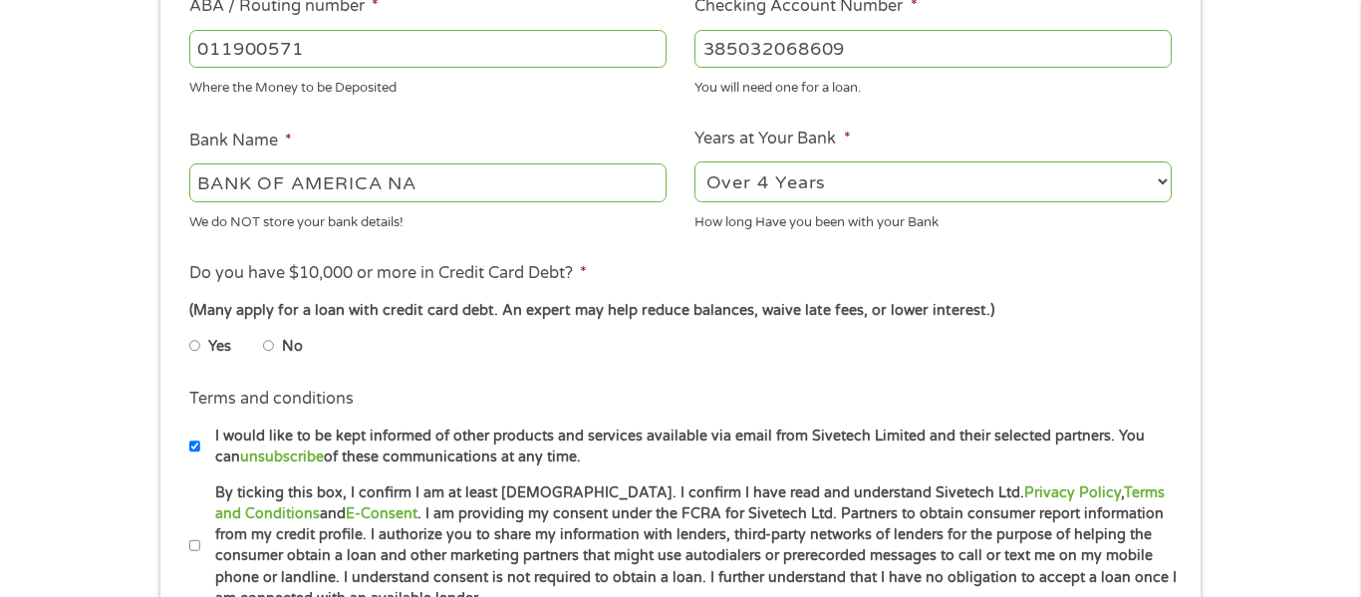
click at [269, 348] on input "No" at bounding box center [269, 346] width 12 height 32
radio input "true"
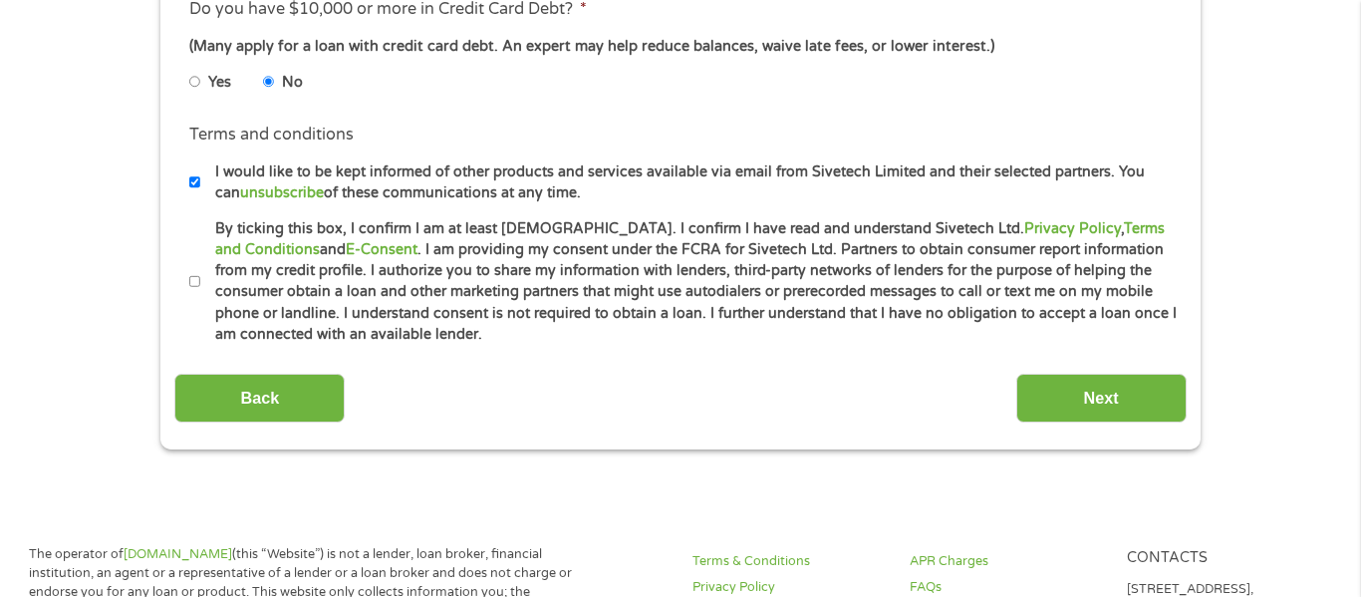
scroll to position [940, 0]
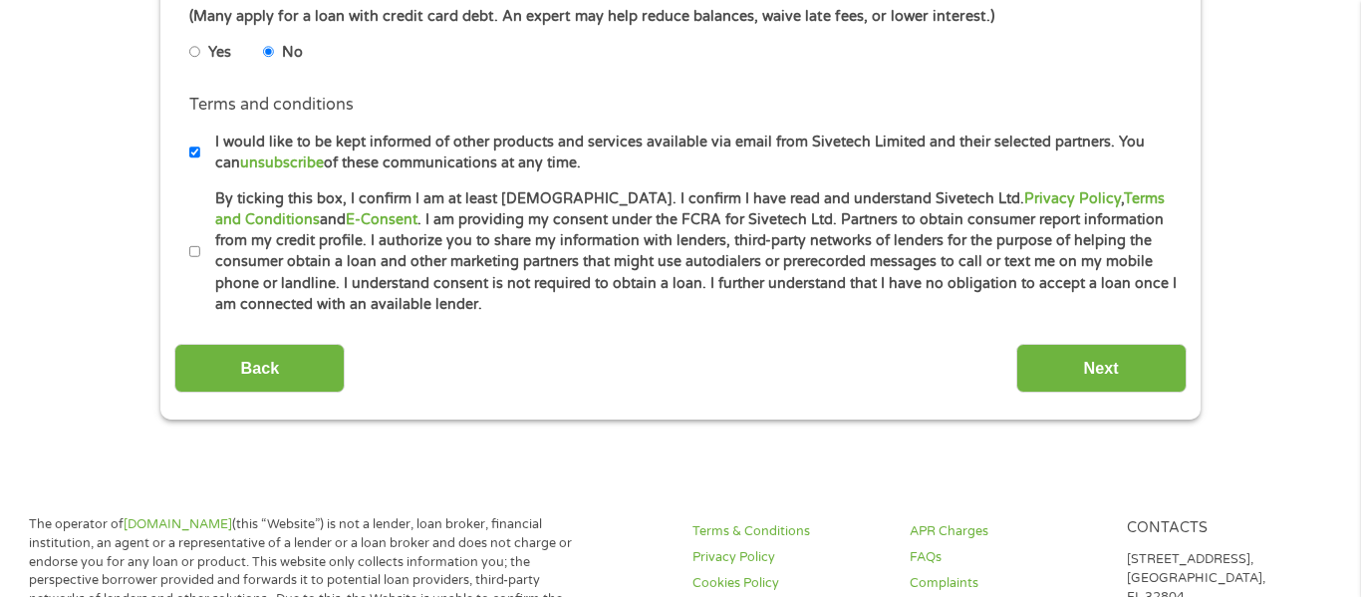
click at [194, 253] on input "By ticking this box, I confirm I am at least 18 years old. I confirm I have rea…" at bounding box center [195, 252] width 12 height 32
checkbox input "true"
click at [1073, 347] on input "Next" at bounding box center [1102, 368] width 170 height 49
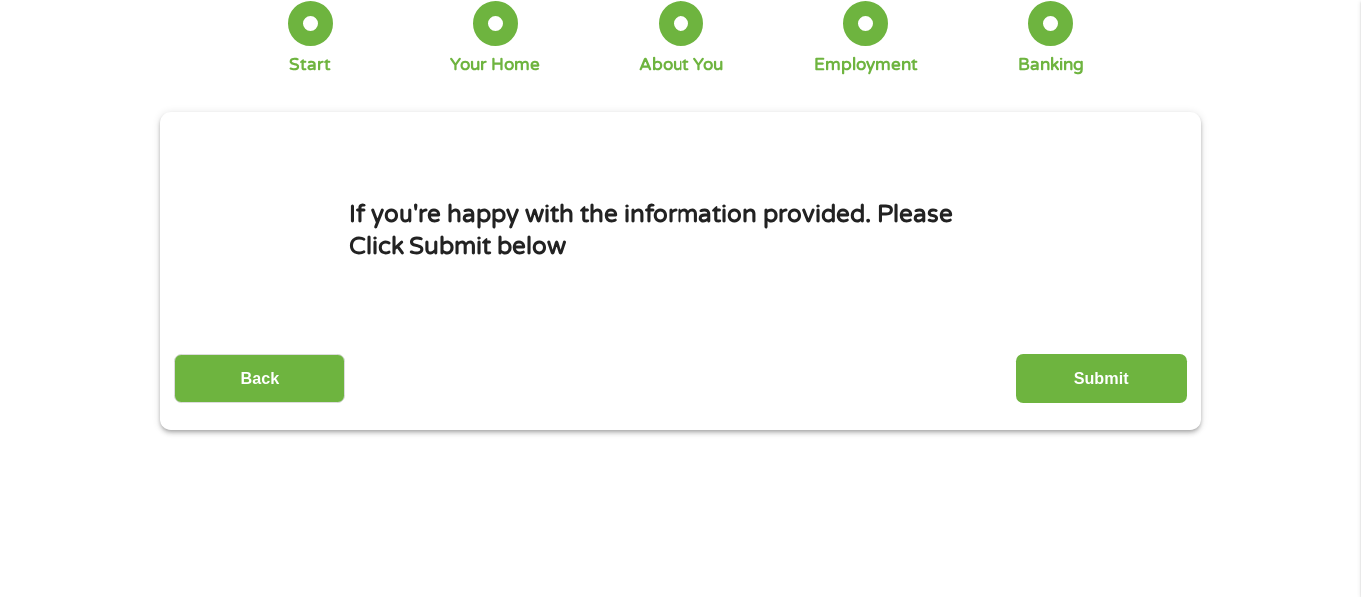
scroll to position [0, 0]
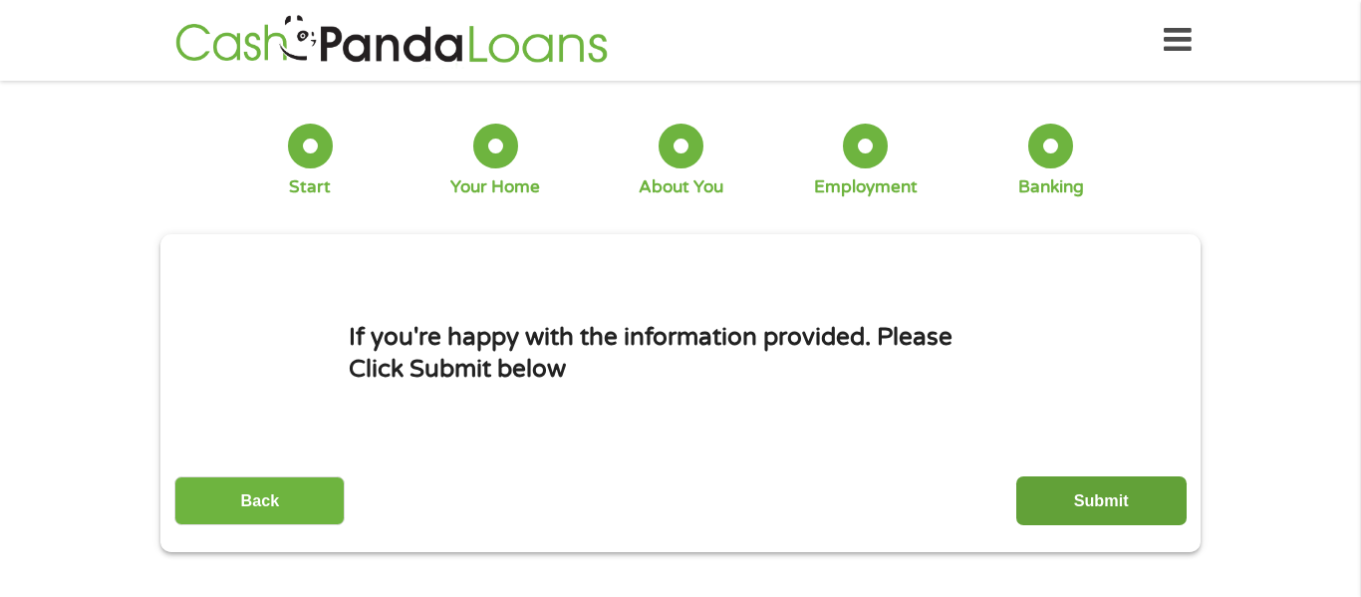
click at [1068, 500] on input "Submit" at bounding box center [1102, 500] width 170 height 49
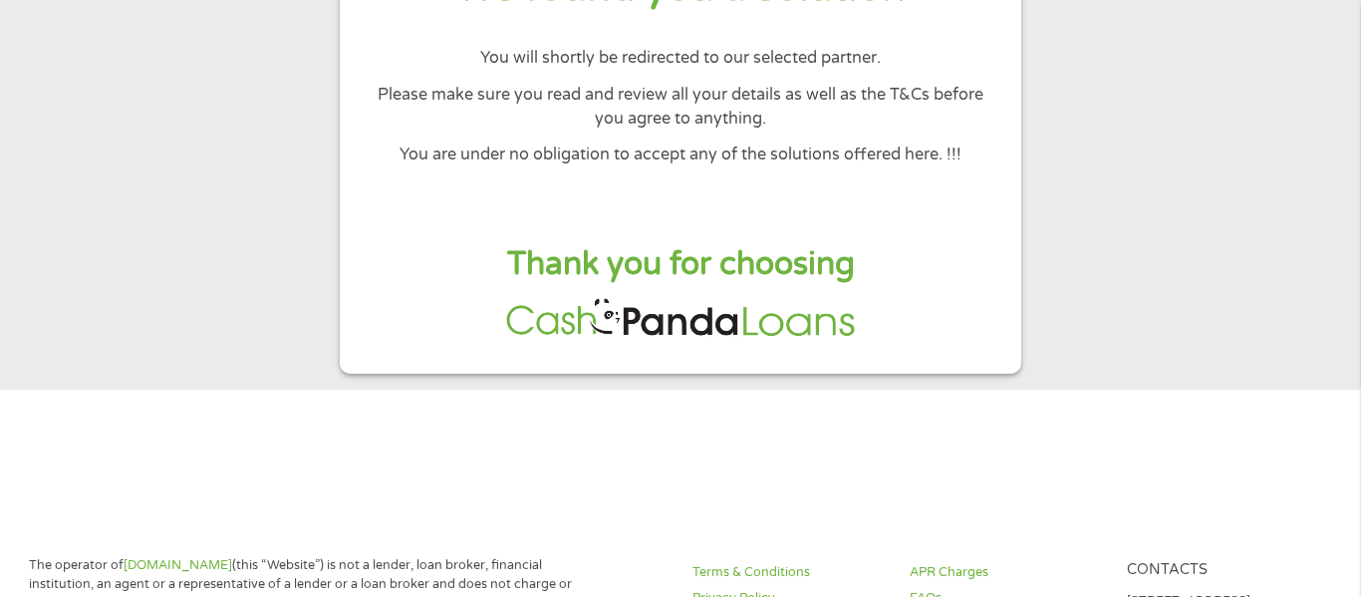
scroll to position [324, 0]
